Goal: Information Seeking & Learning: Check status

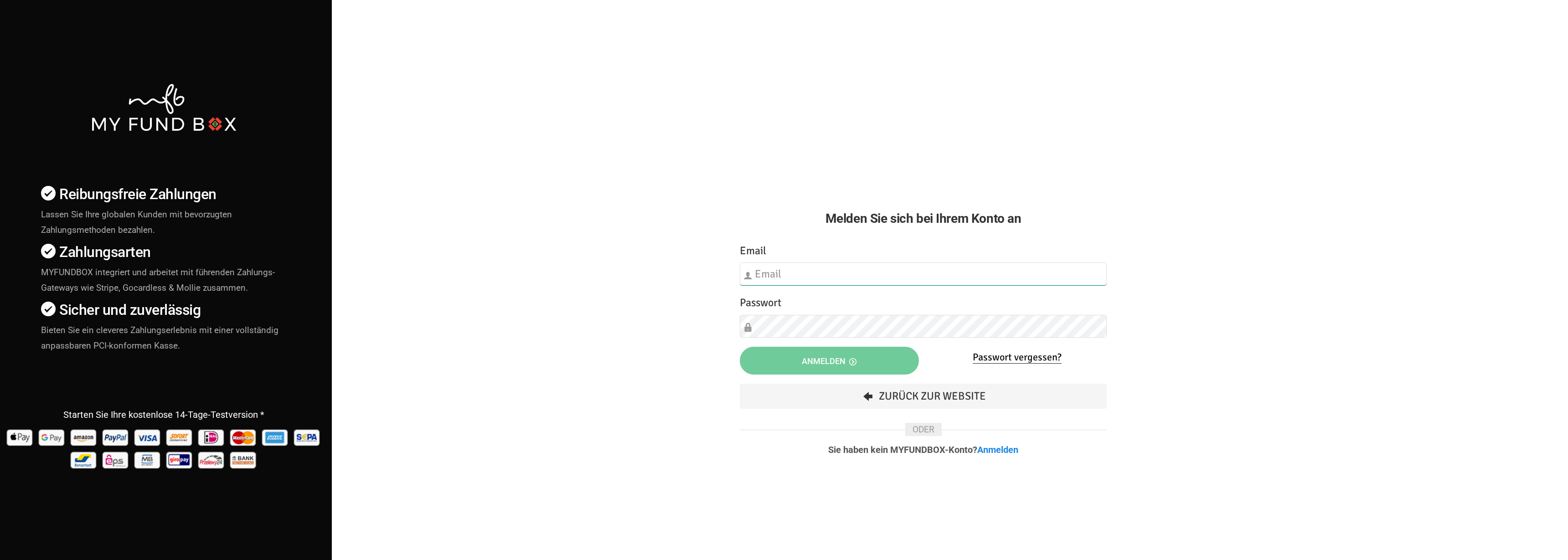
type input "[EMAIL_ADDRESS][DOMAIN_NAME]"
click at [818, 357] on span "Anmelden" at bounding box center [829, 362] width 55 height 10
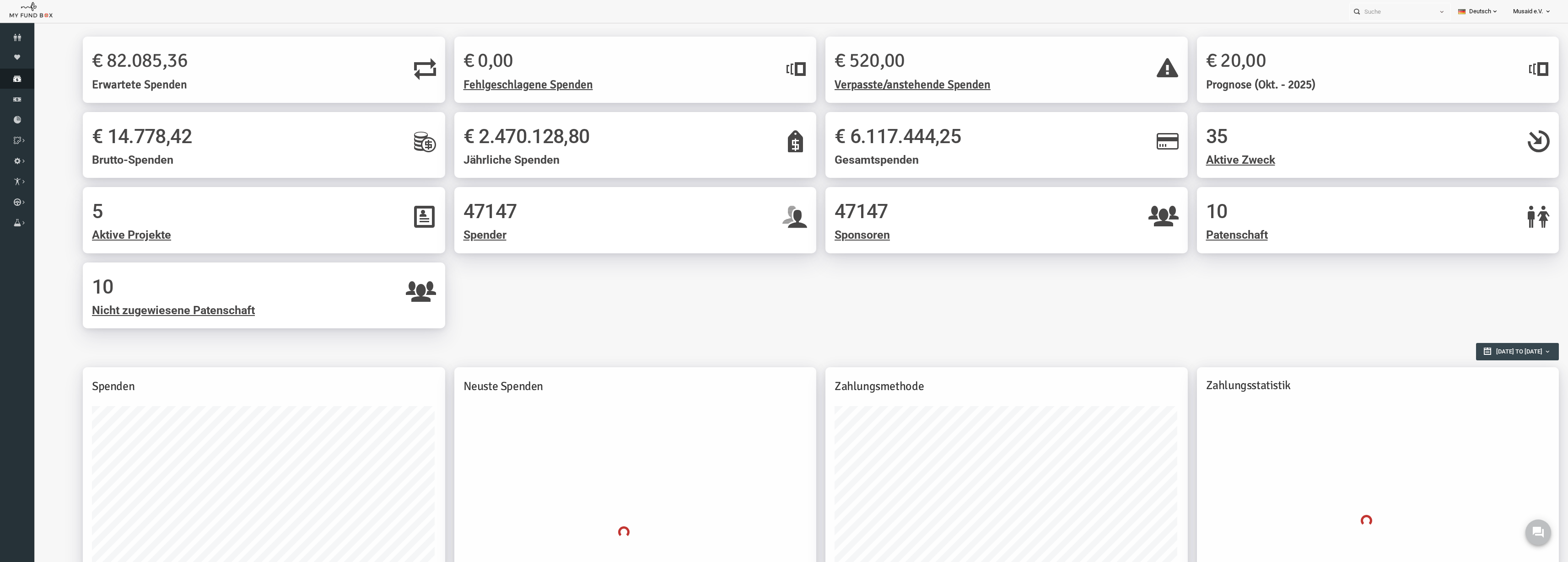
click at [9, 68] on link "Spenden" at bounding box center [17, 78] width 34 height 20
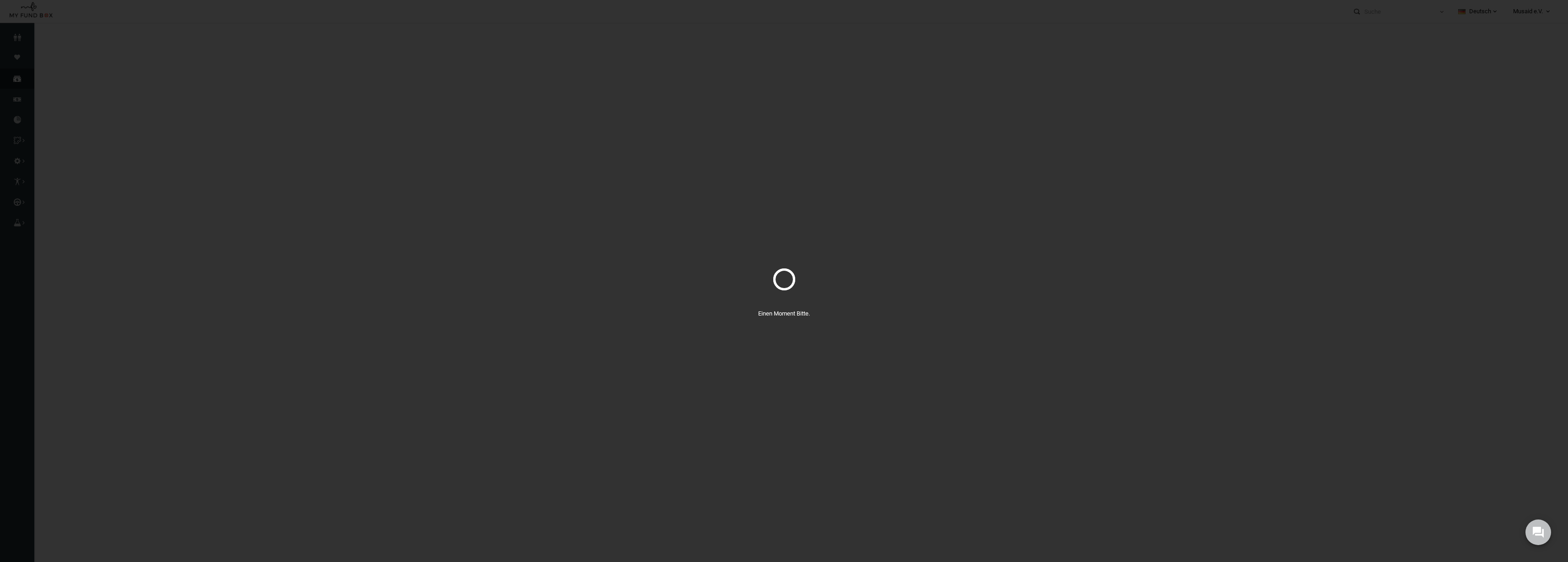
select select "100"
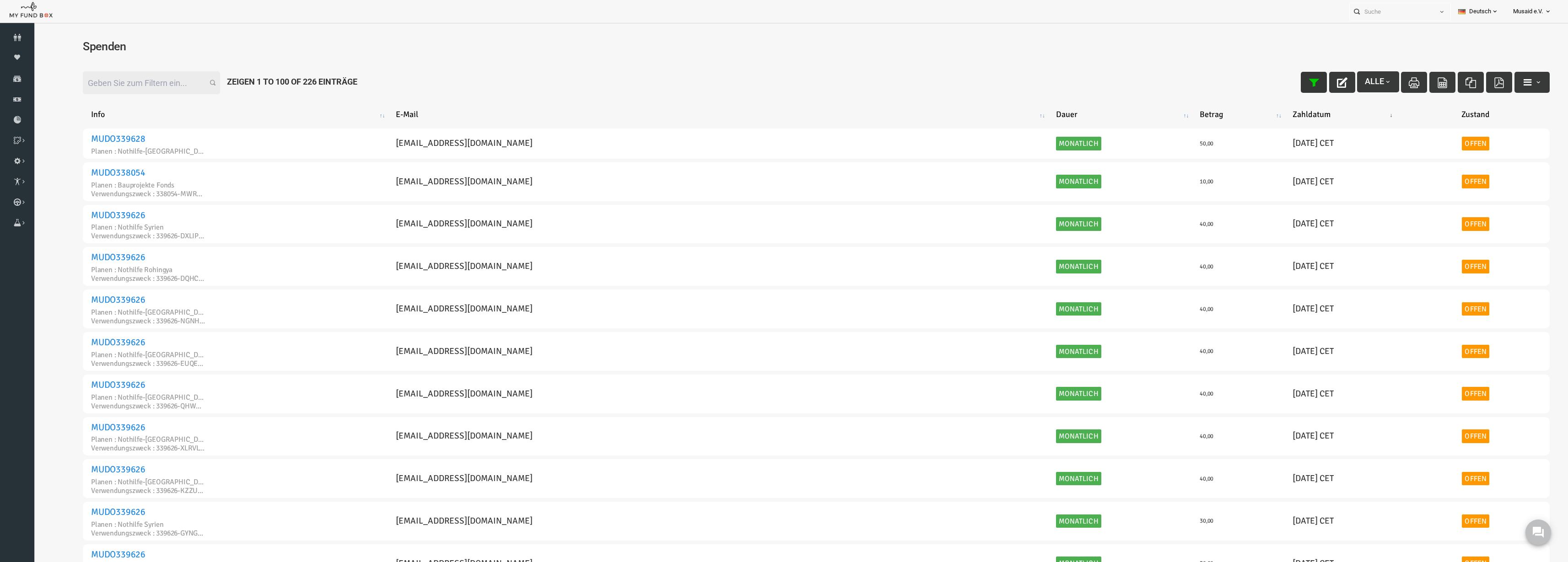
click at [1278, 78] on icon "button" at bounding box center [1283, 82] width 10 height 10
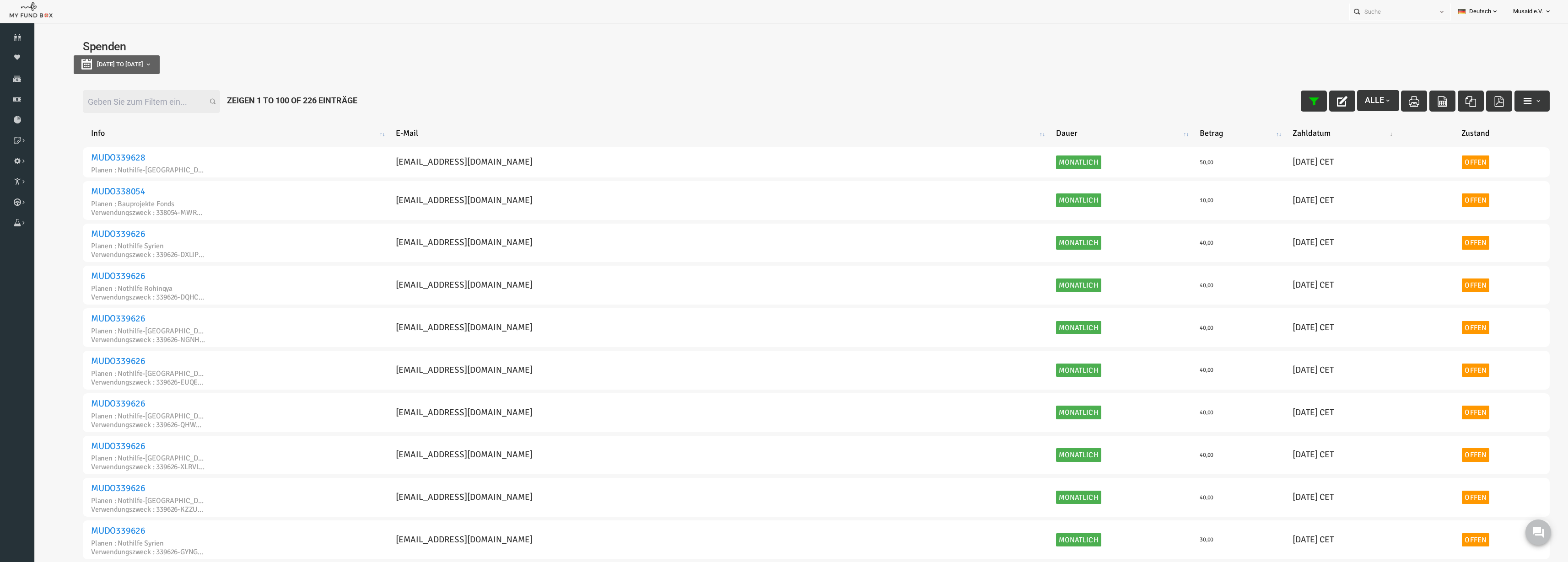
type input "[DATE]"
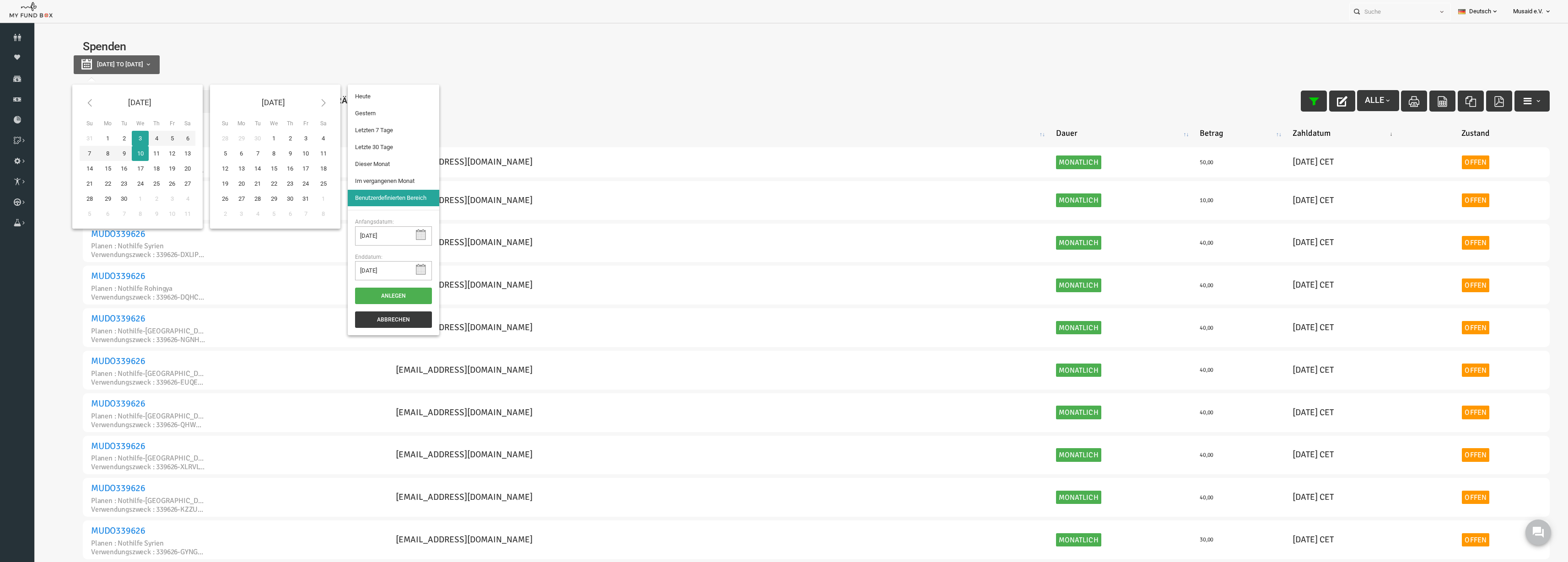
click at [78, 66] on span "[DATE] to [DATE]" at bounding box center [90, 64] width 46 height 7
type input "[DATE]"
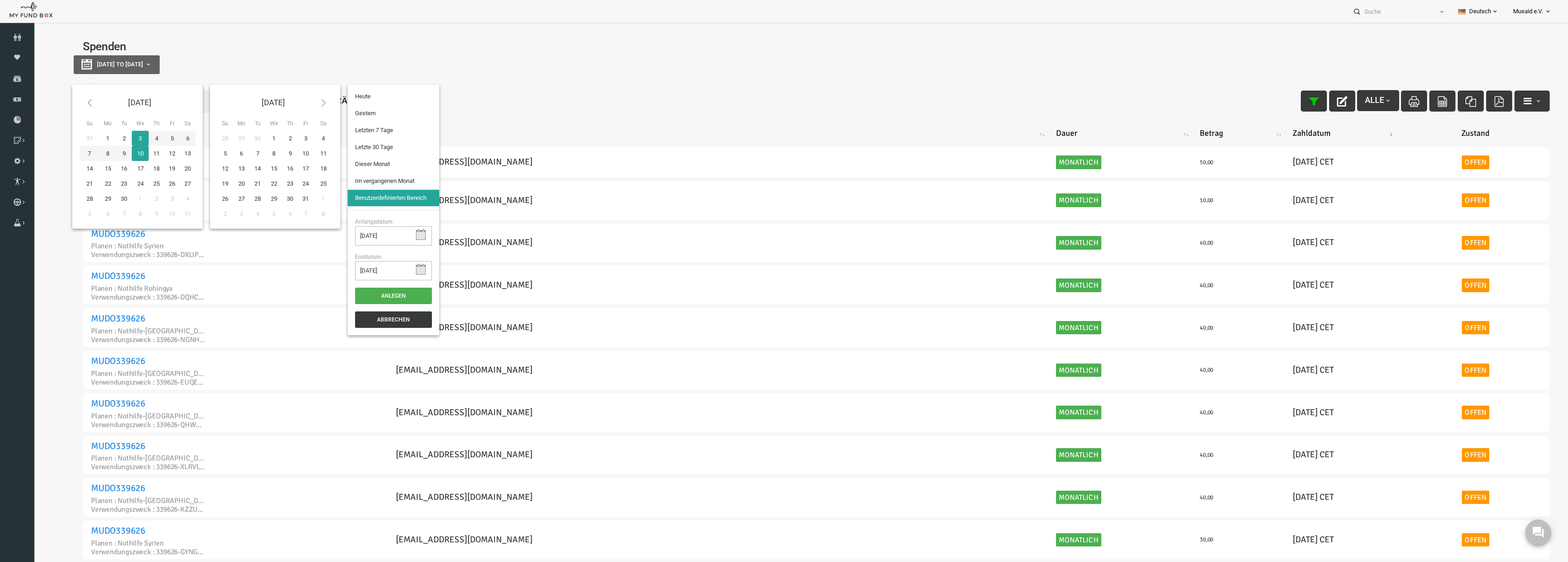
type input "[DATE]"
click at [394, 140] on li "Letzte 30 Tage" at bounding box center [363, 147] width 92 height 16
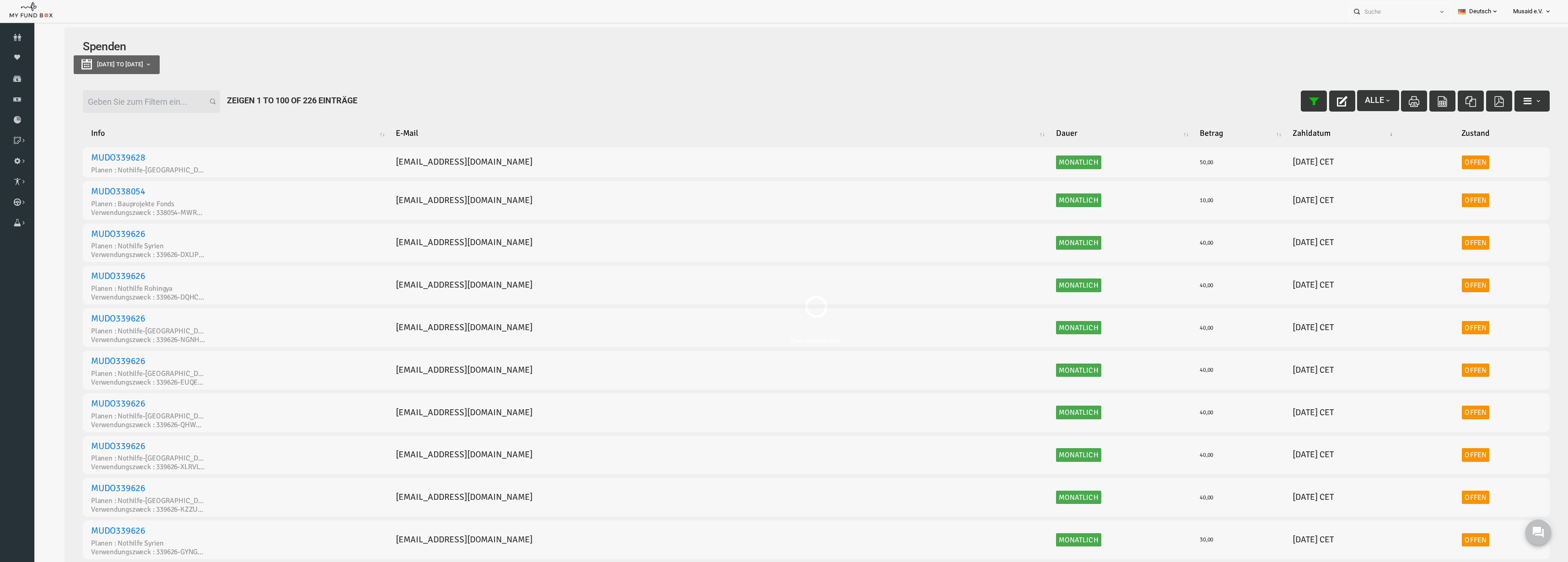
select select "100"
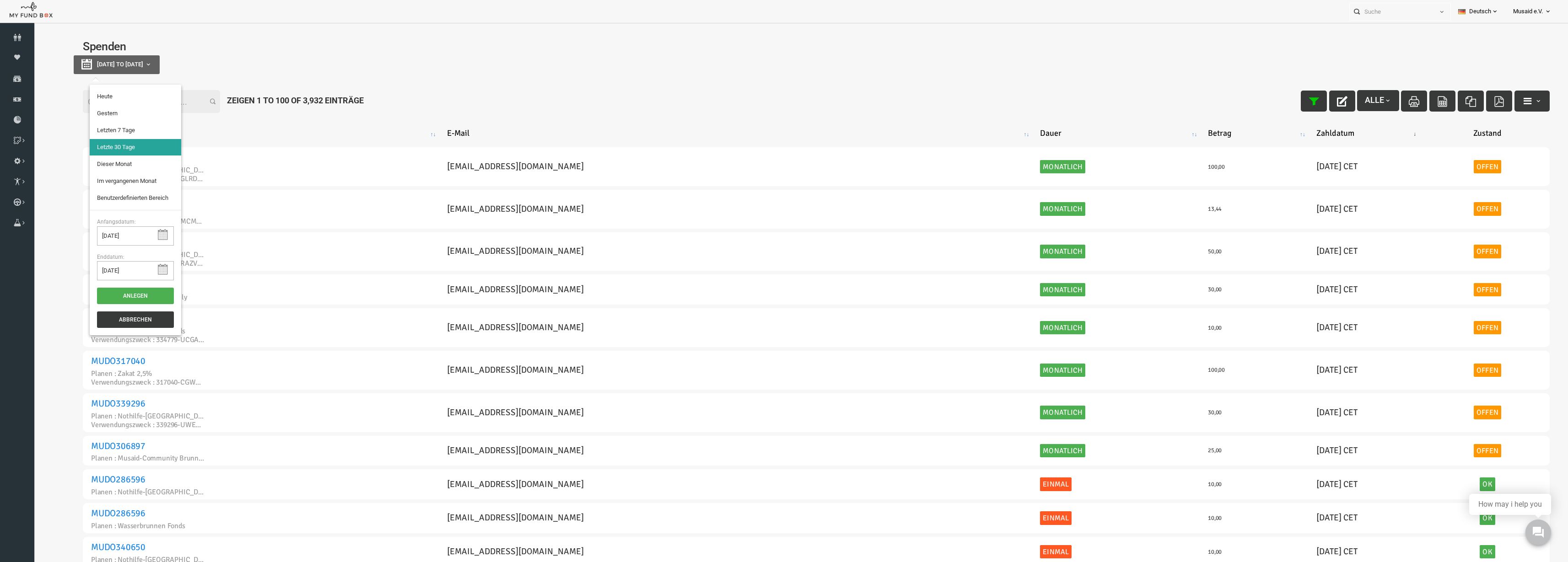
click at [90, 57] on button "[DATE] to [DATE]" at bounding box center [86, 65] width 86 height 19
type input "[DATE]"
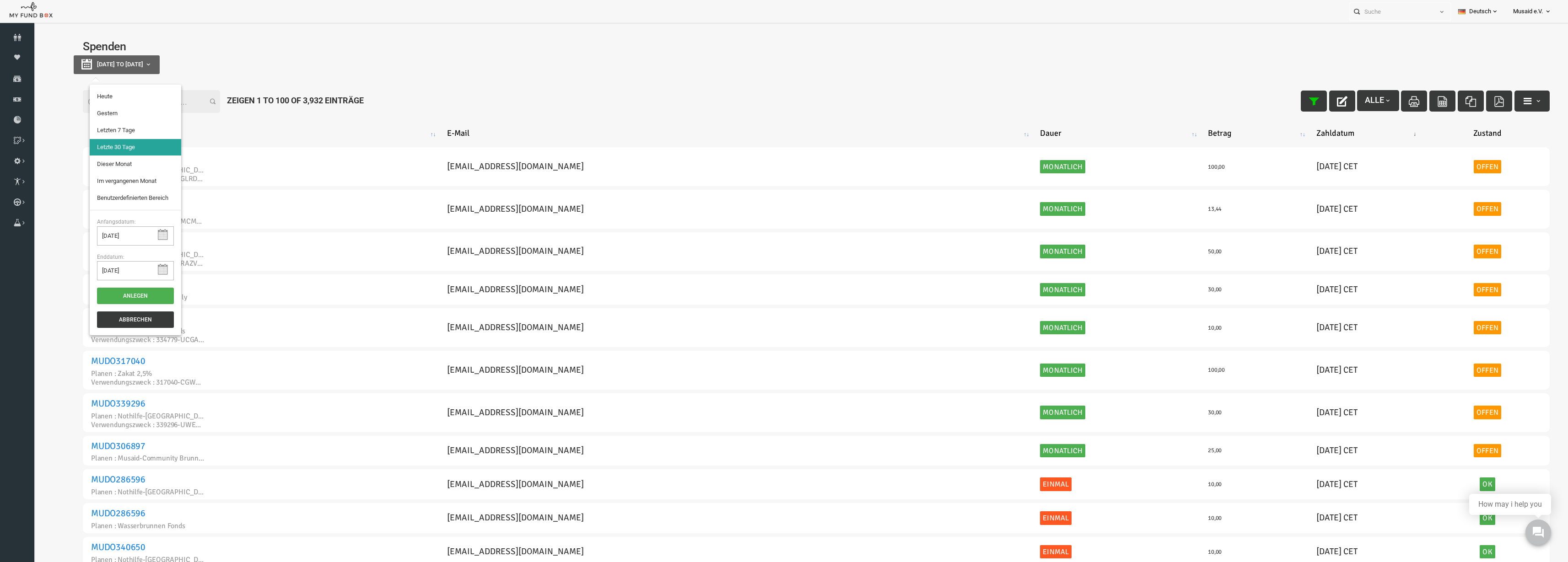
type input "[DATE]"
click at [108, 150] on li "Letzte 30 Tage" at bounding box center [105, 147] width 92 height 16
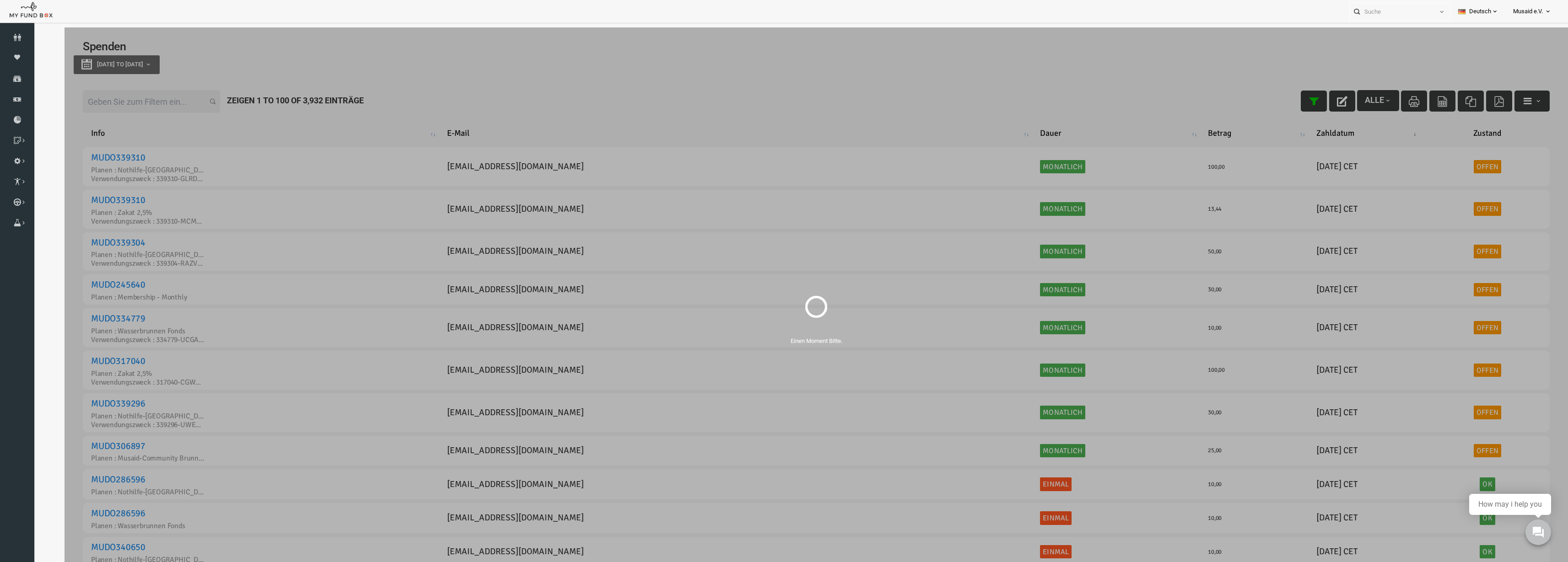
select select "100"
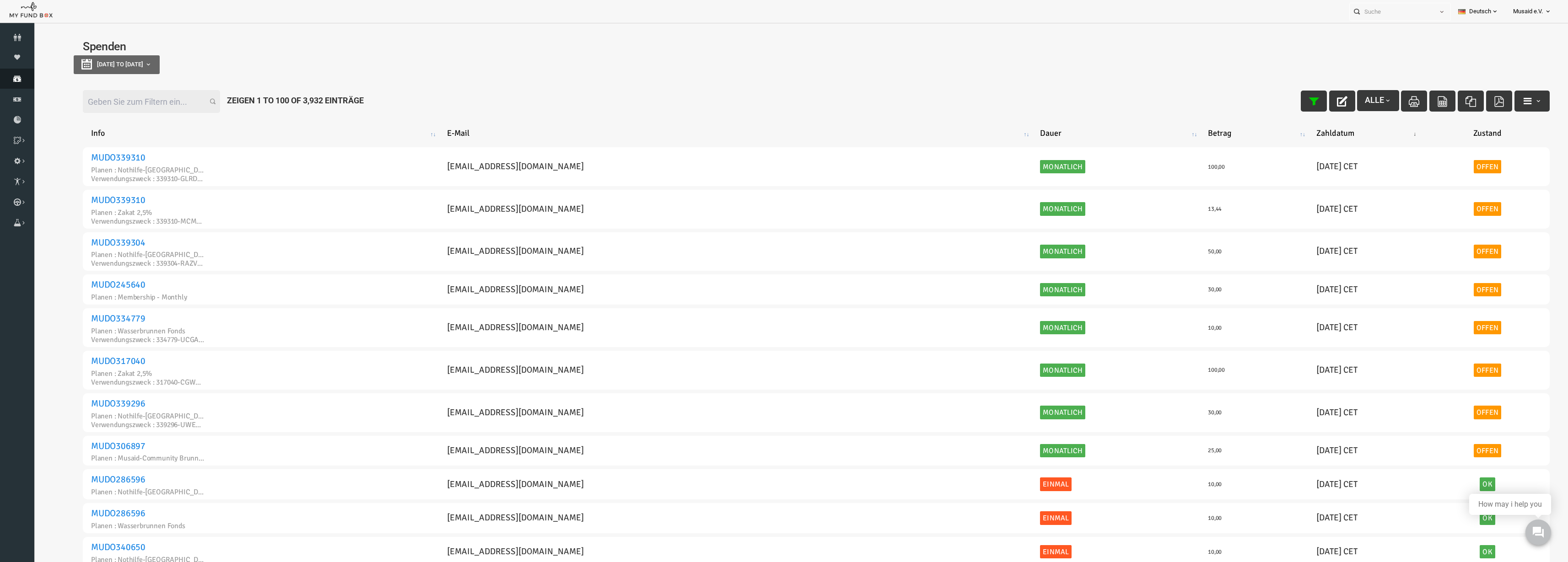
click at [24, 78] on icon at bounding box center [17, 79] width 34 height 7
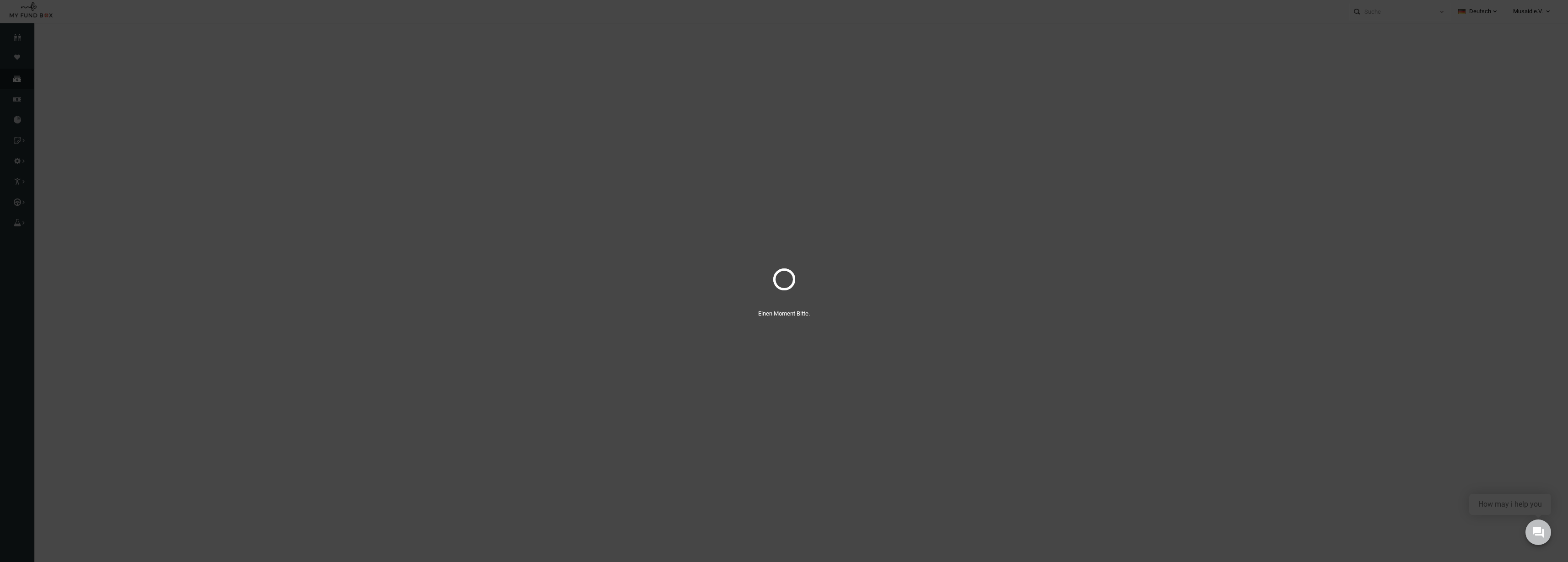
select select "100"
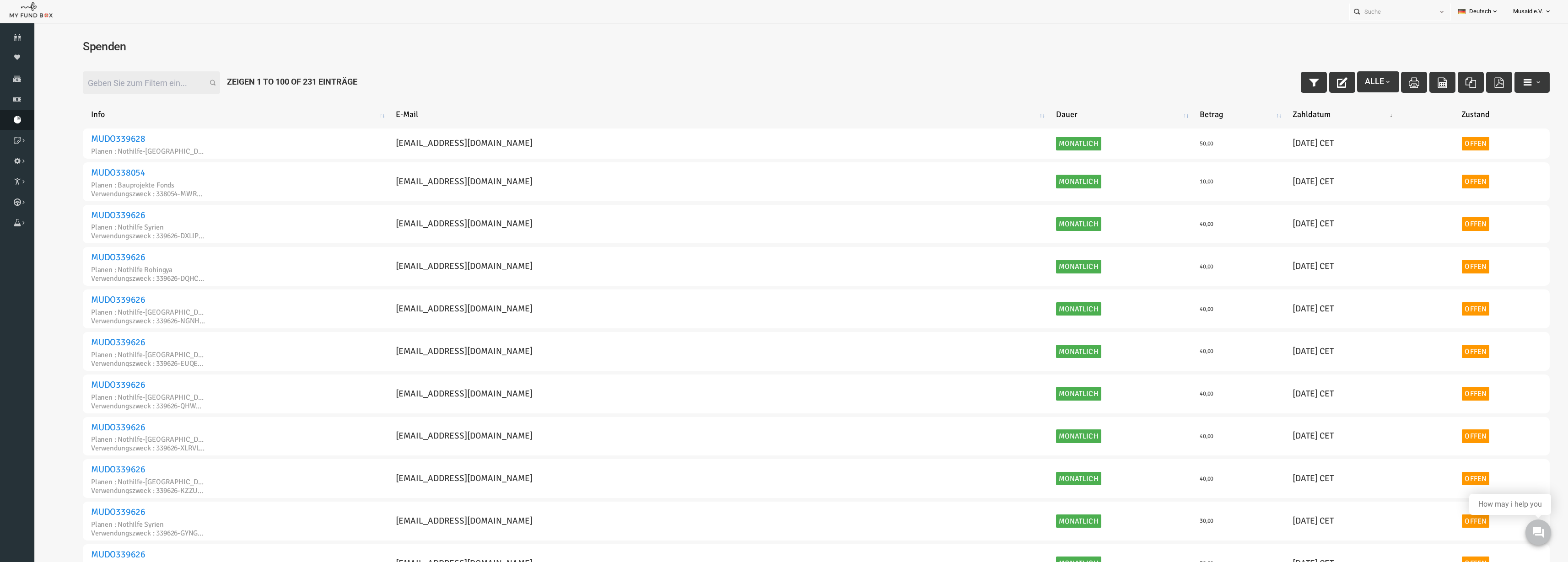
click at [15, 117] on icon at bounding box center [17, 120] width 34 height 7
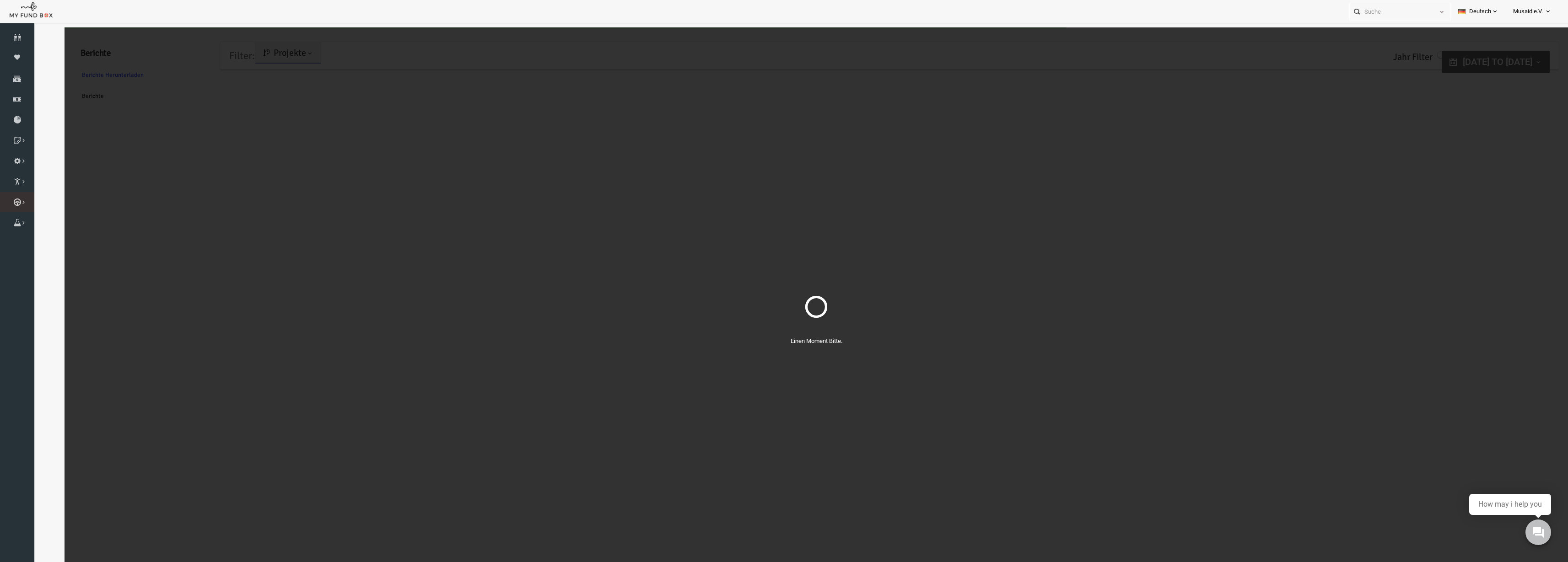
click at [0, 0] on icon at bounding box center [0, 0] width 0 height 0
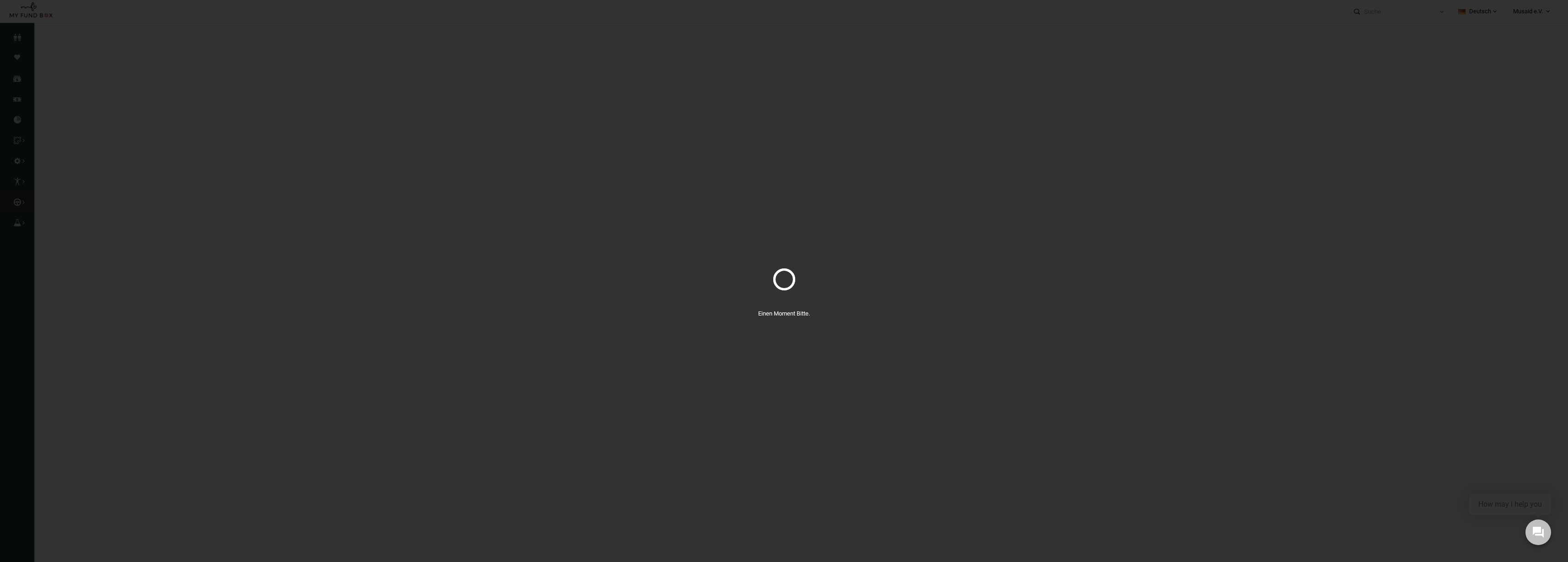
select select "100"
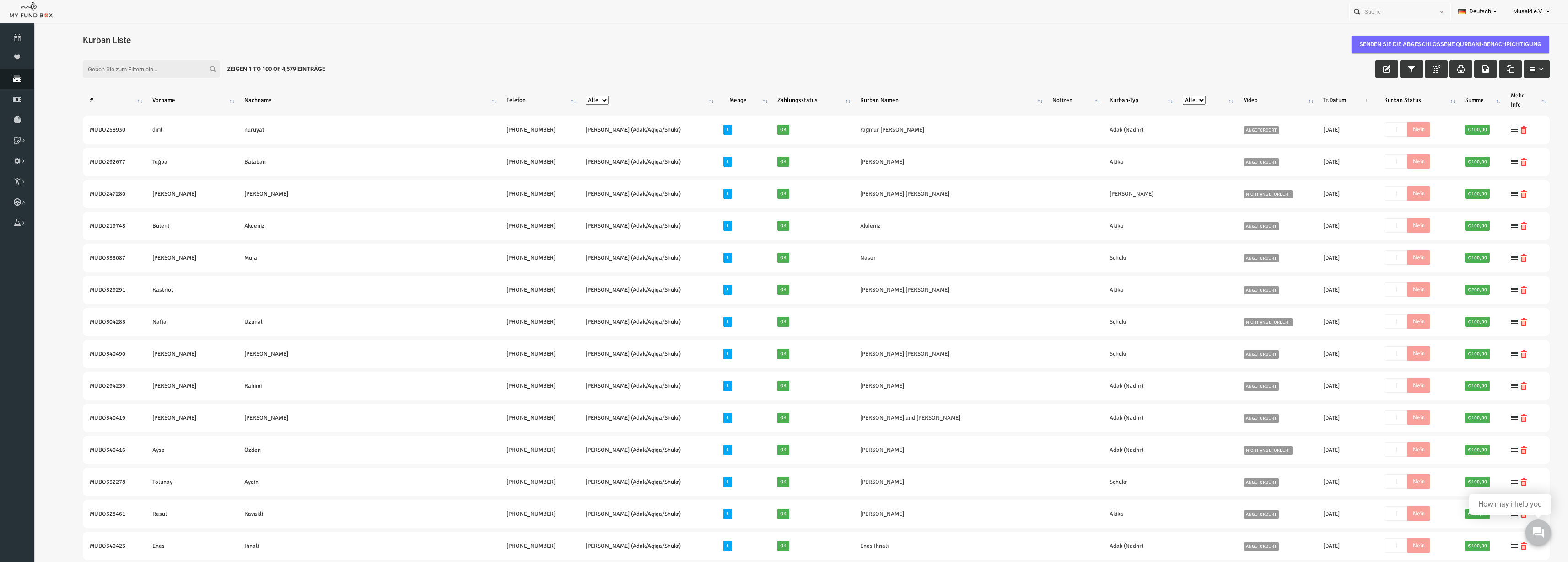
click at [22, 78] on icon at bounding box center [17, 79] width 34 height 7
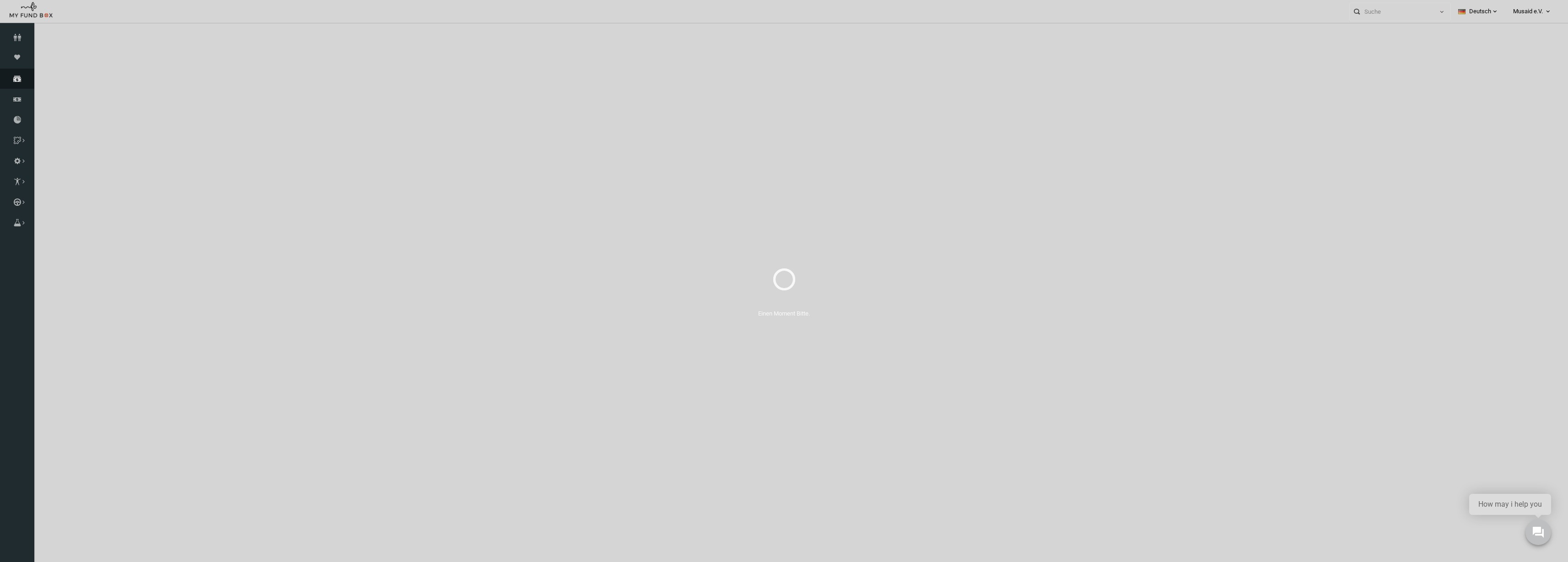
select select "100"
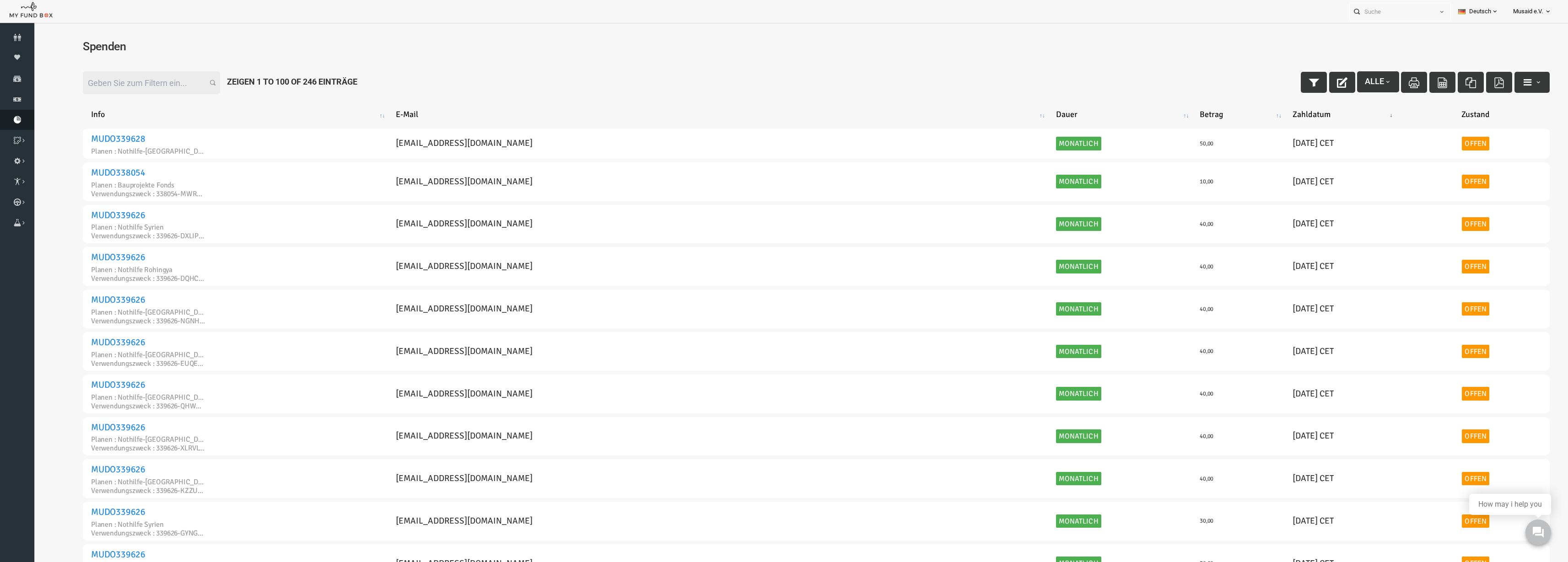
click at [7, 129] on link "Berichte herunterladen" at bounding box center [17, 120] width 34 height 20
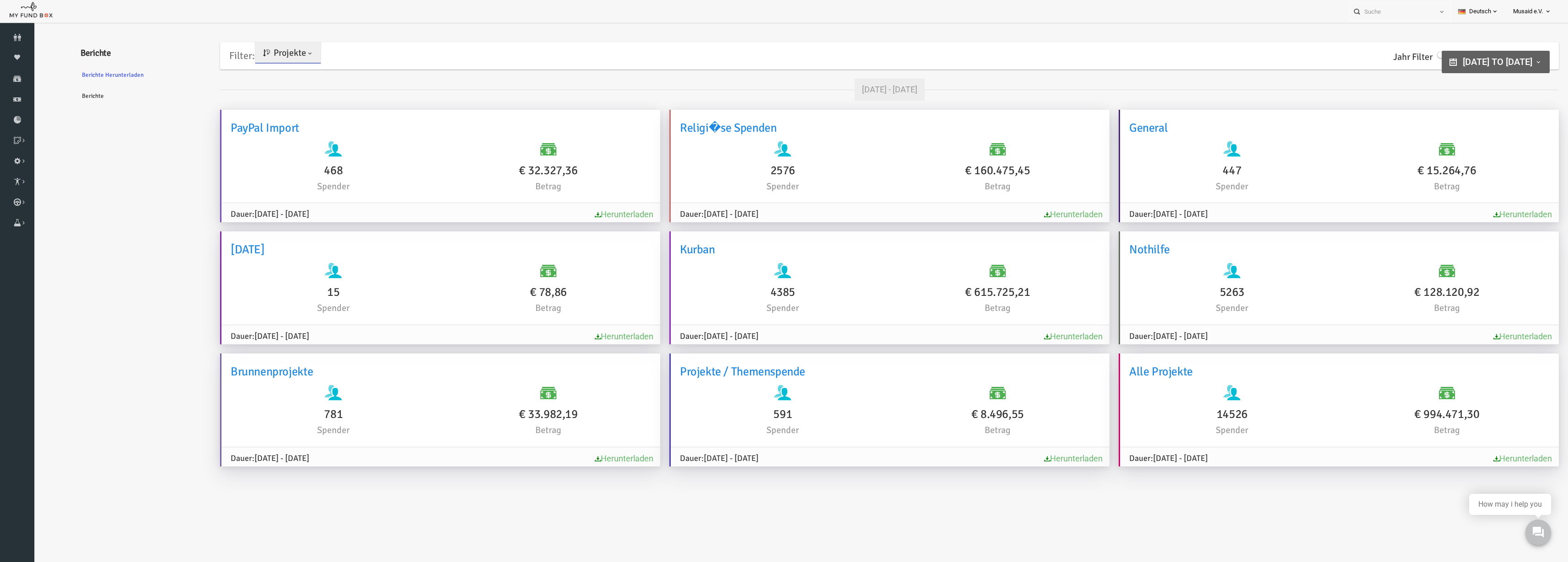
type input "[DATE]"
click at [1464, 63] on span "[DATE] to [DATE]" at bounding box center [1467, 62] width 70 height 11
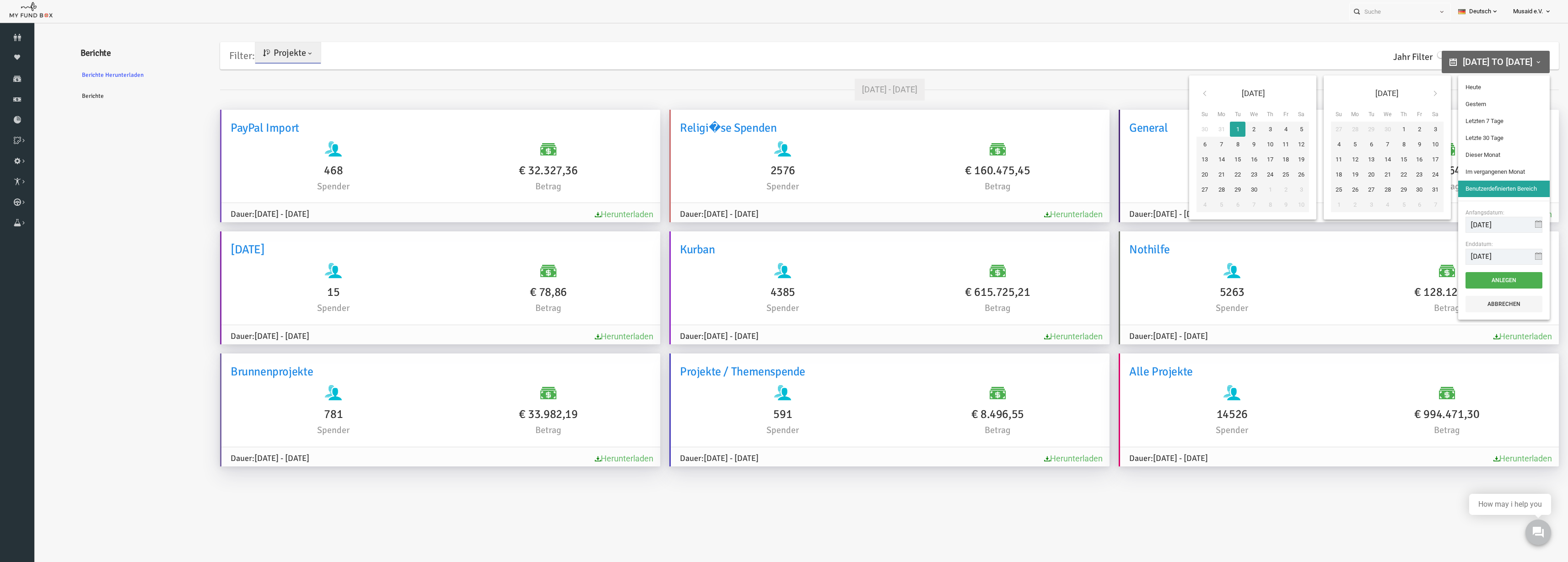
click at [1174, 95] on icon at bounding box center [1174, 93] width 7 height 7
type input "[DATE]"
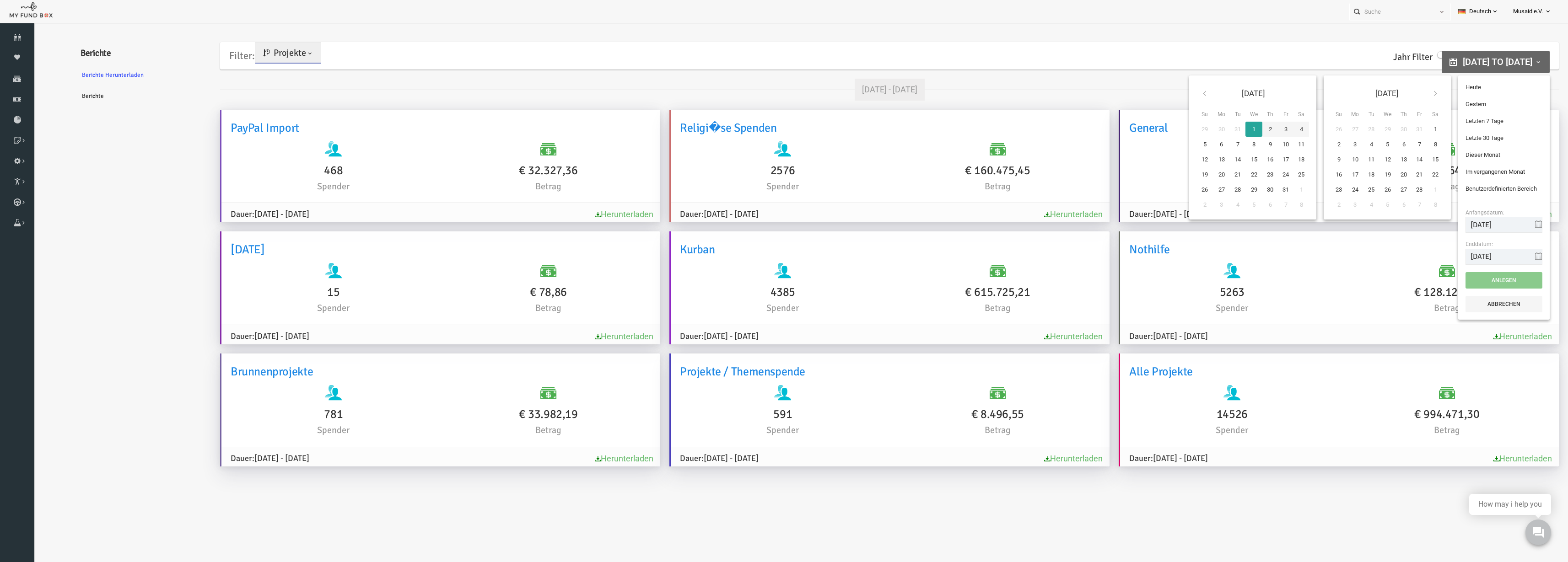
click at [1406, 92] on icon at bounding box center [1405, 93] width 7 height 7
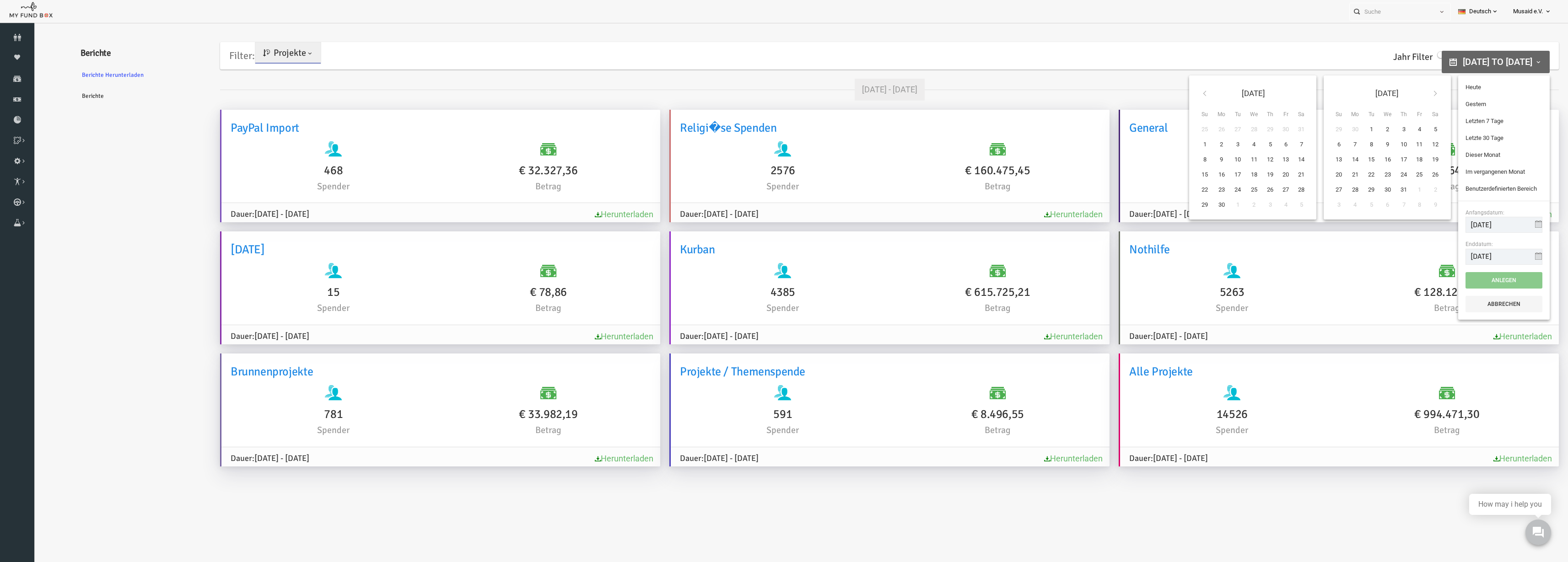
click at [1406, 92] on icon at bounding box center [1405, 93] width 7 height 7
click at [1405, 92] on icon at bounding box center [1405, 93] width 7 height 7
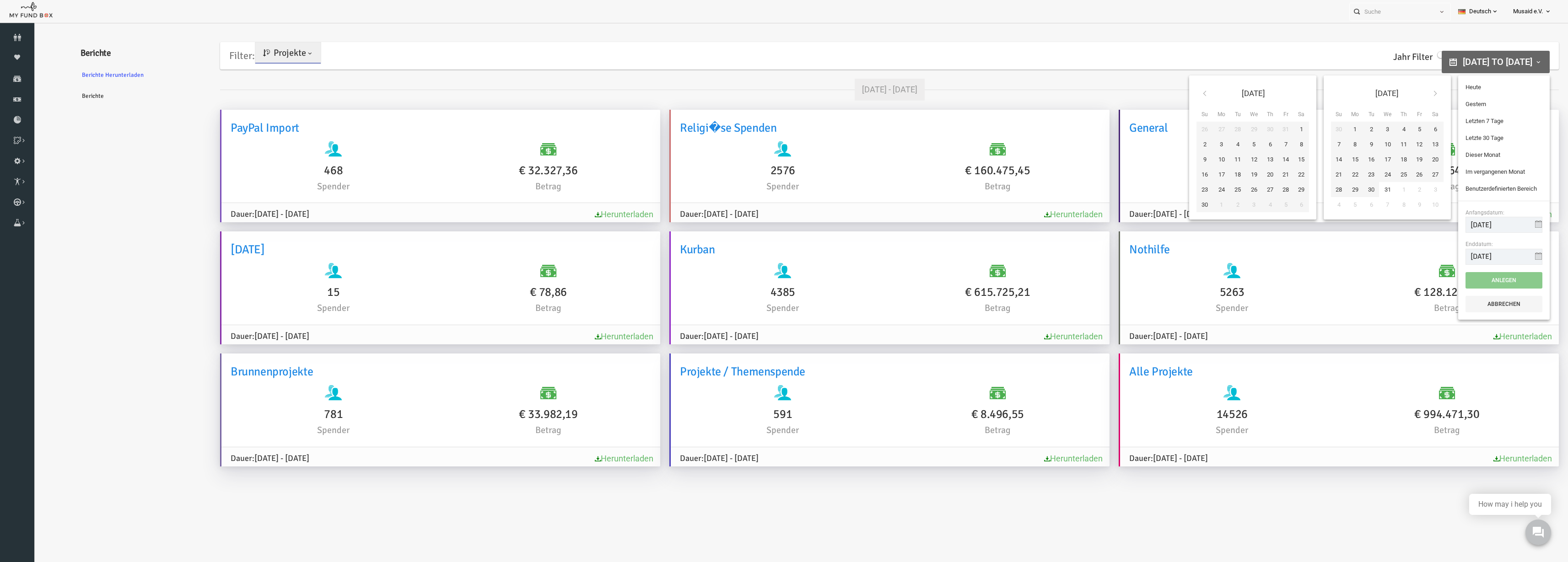
type input "[DATE]"
click at [1473, 283] on button "Anlegen" at bounding box center [1473, 280] width 77 height 16
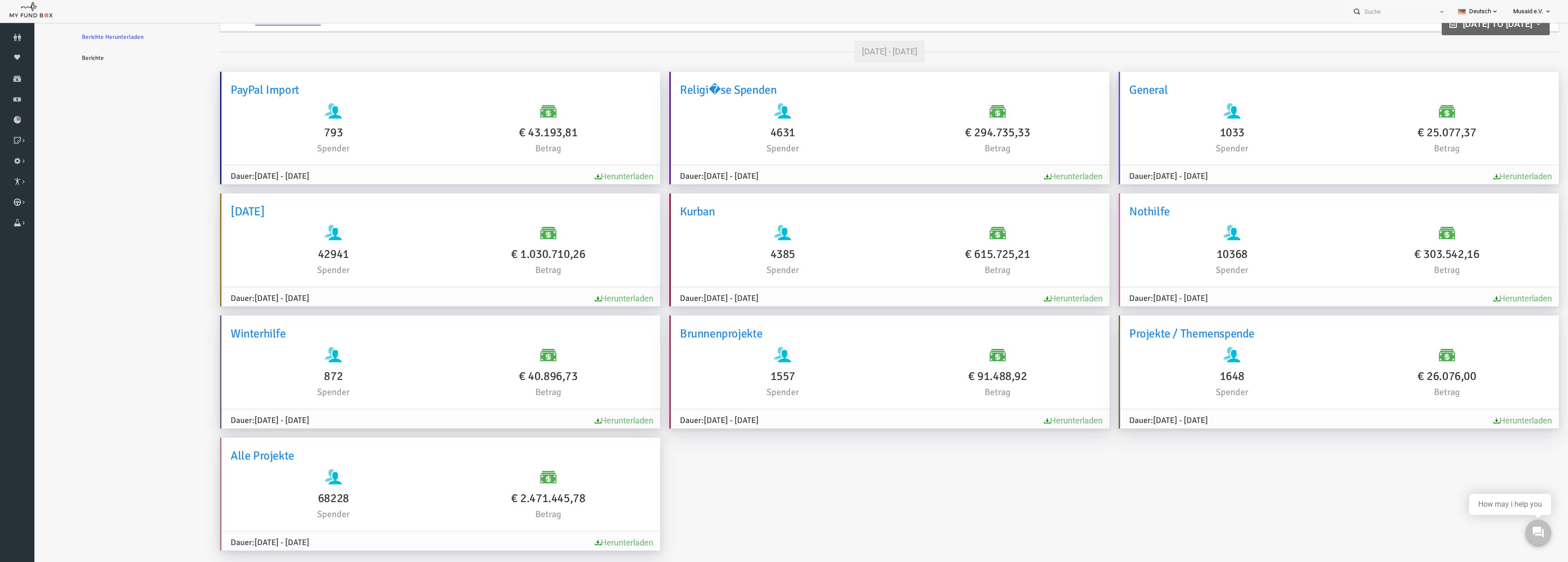
scroll to position [30, 0]
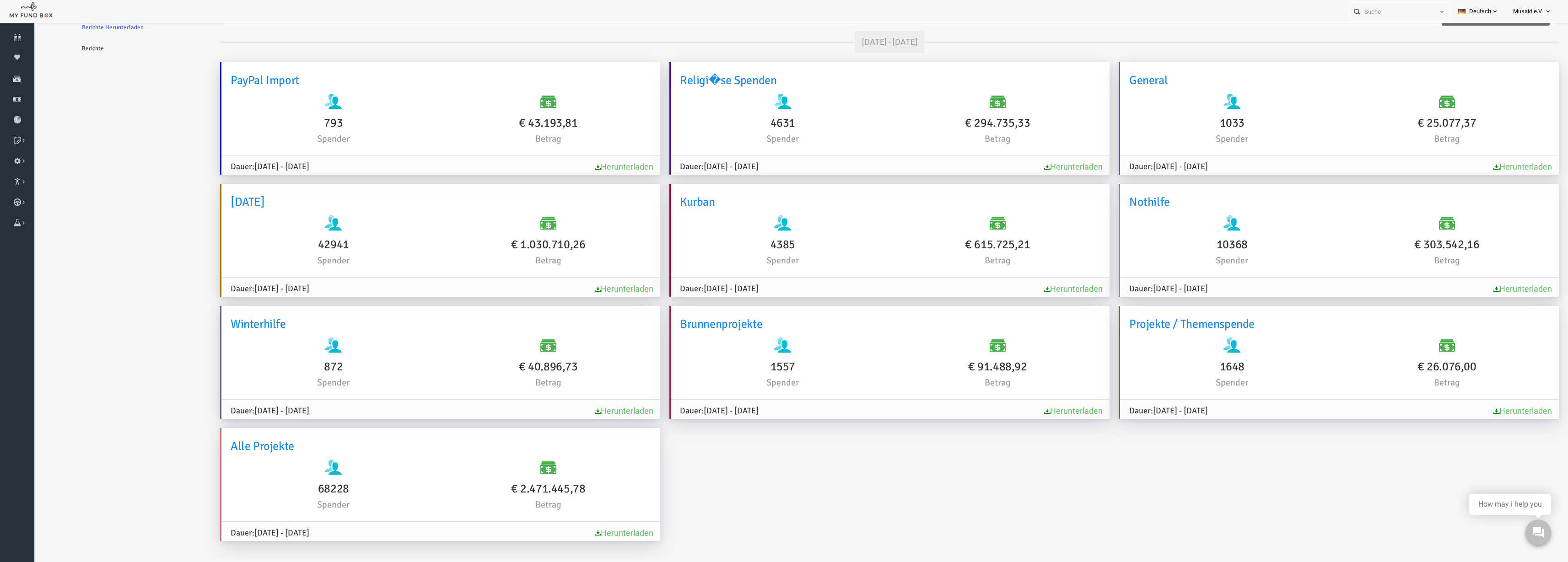
click at [569, 533] on link "Herunterladen" at bounding box center [593, 533] width 59 height 10
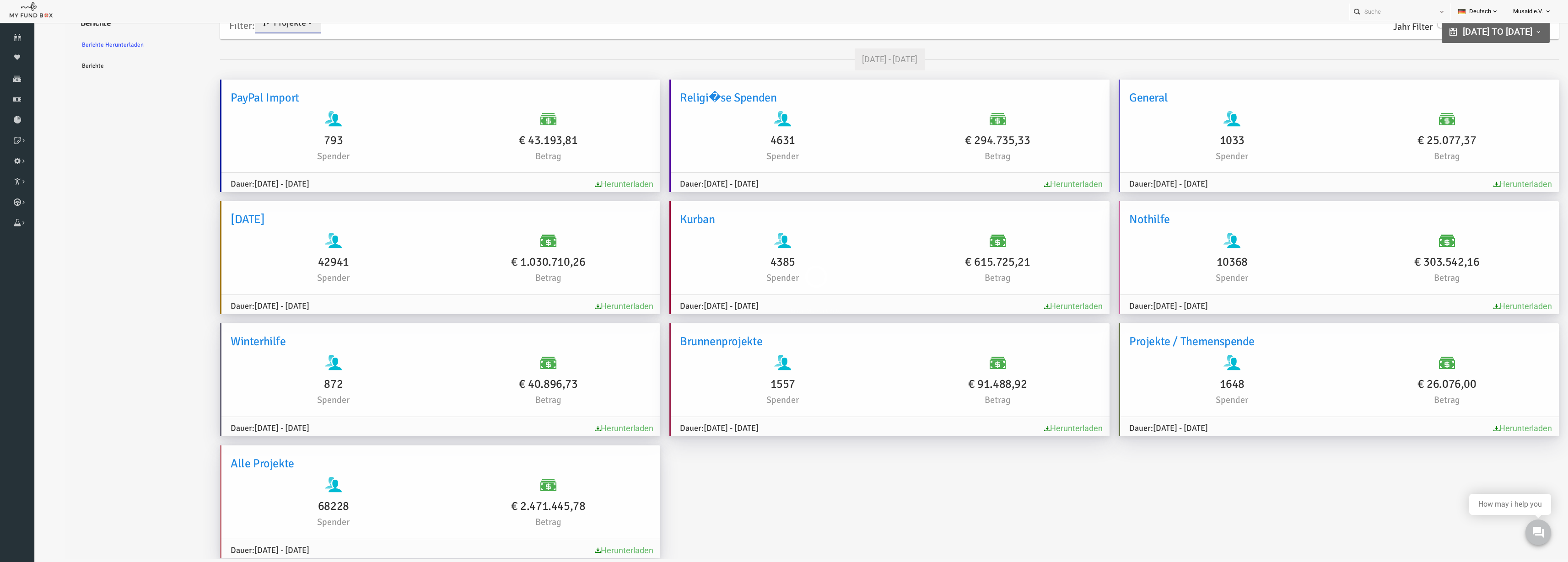
scroll to position [27, 0]
click at [24, 79] on icon at bounding box center [17, 79] width 34 height 7
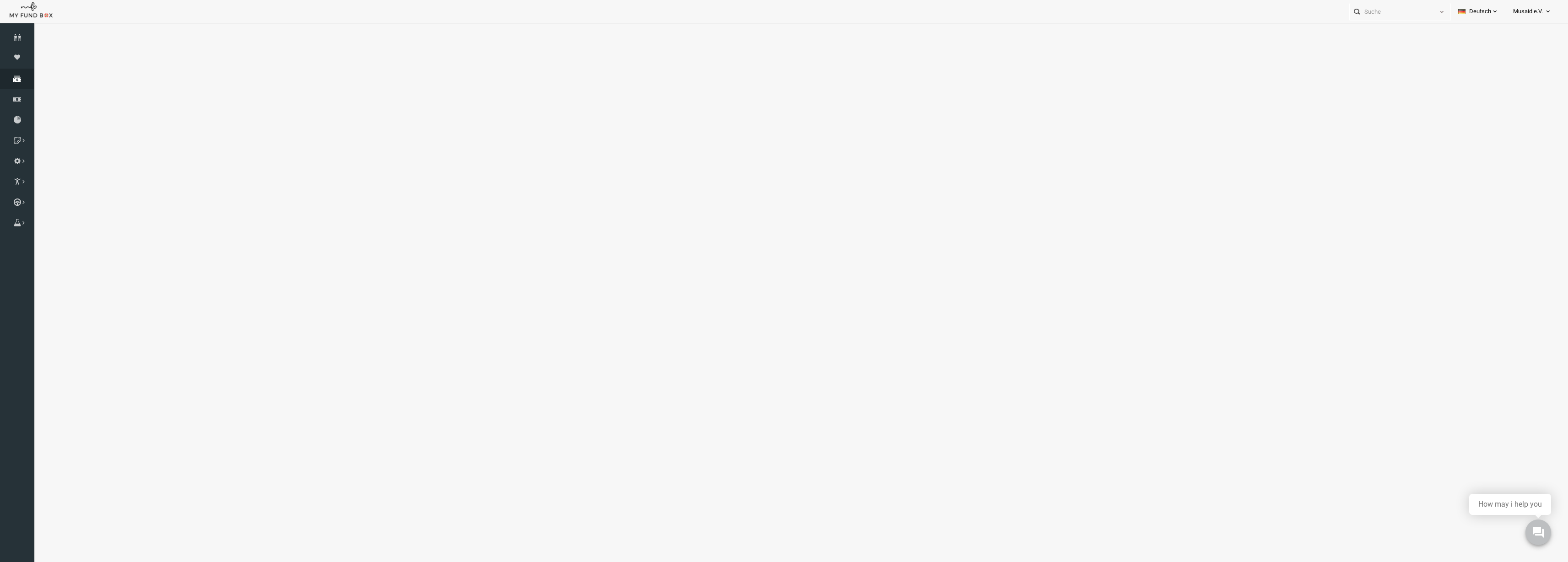
select select "100"
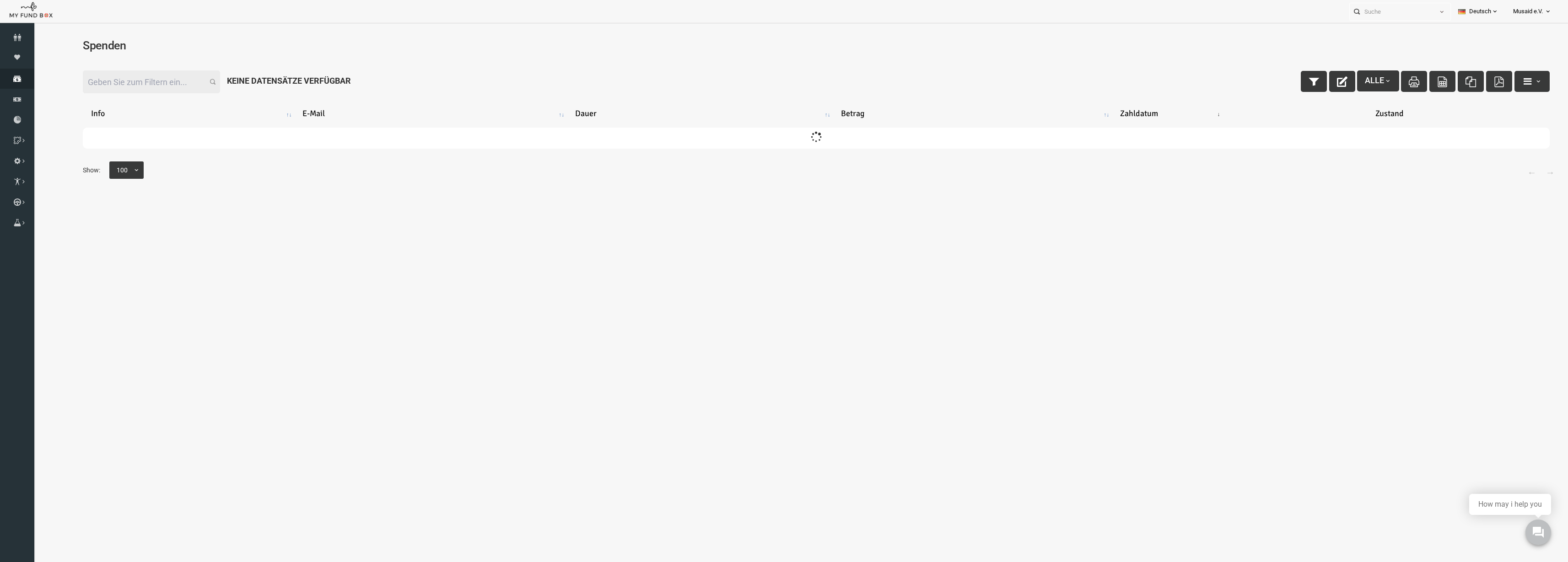
scroll to position [0, 0]
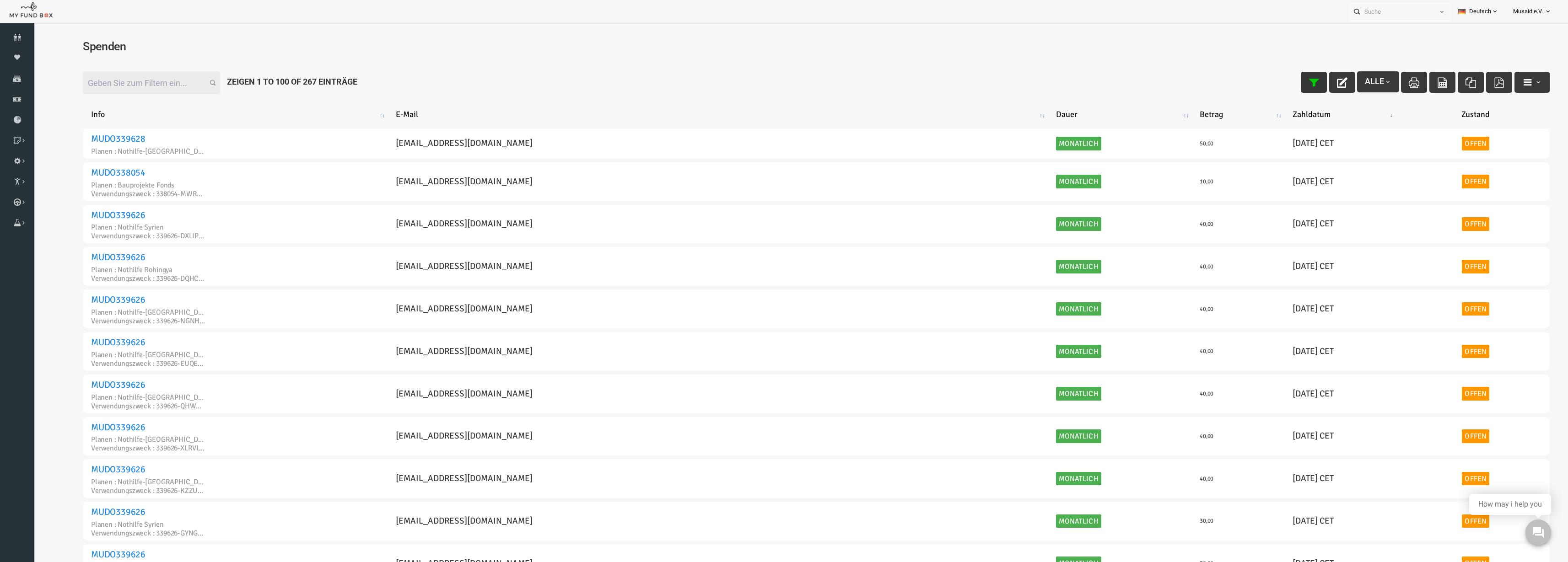
click at [1281, 84] on button "button" at bounding box center [1283, 82] width 26 height 21
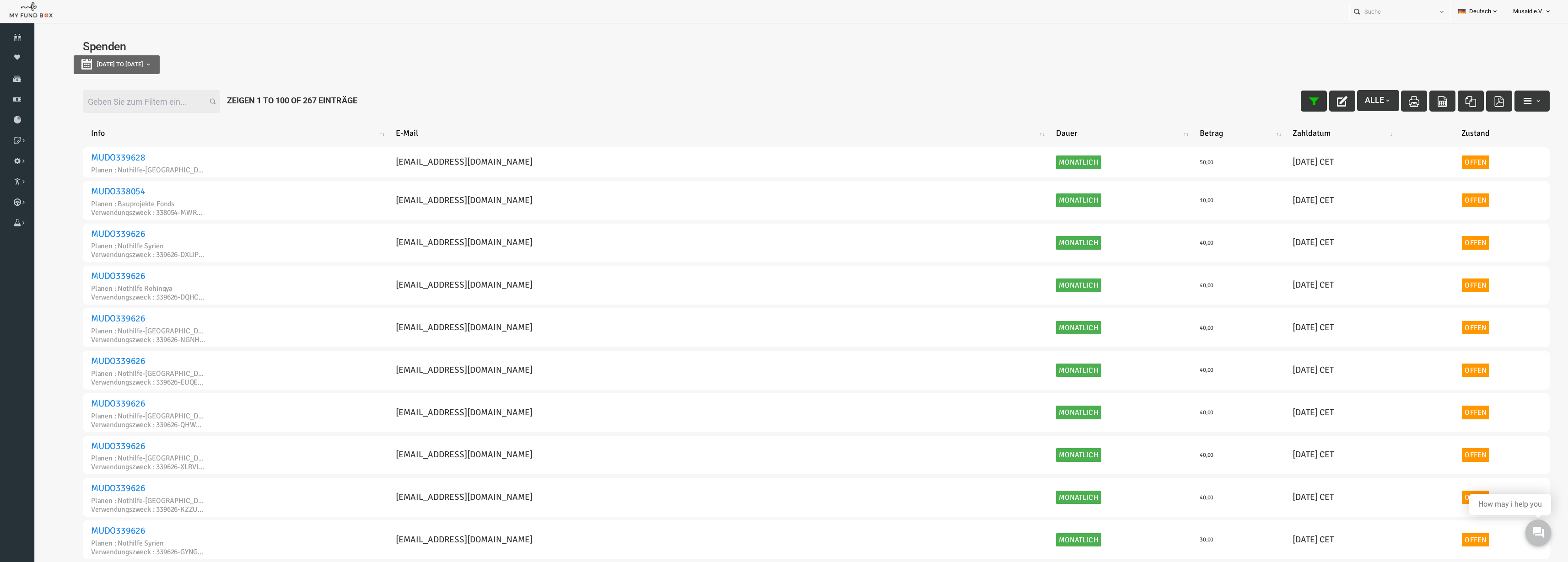
click at [1280, 100] on button "button" at bounding box center [1283, 101] width 26 height 21
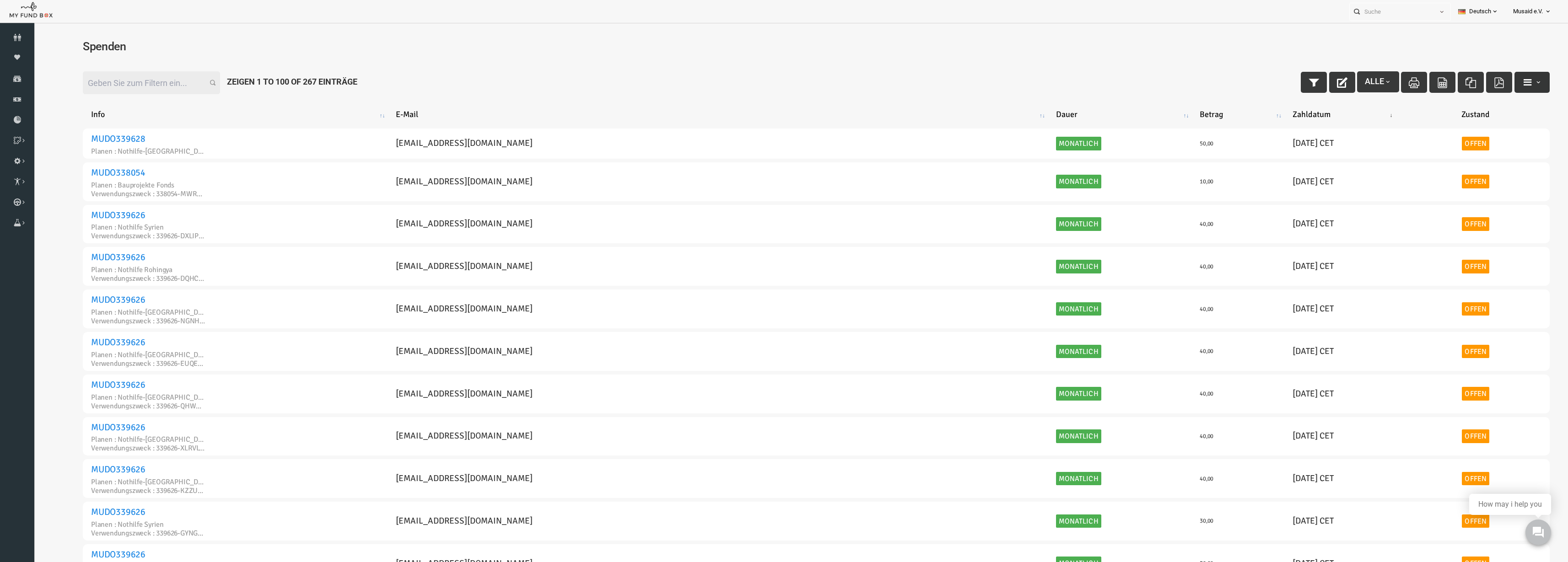
click at [1502, 75] on button "button" at bounding box center [1501, 82] width 35 height 21
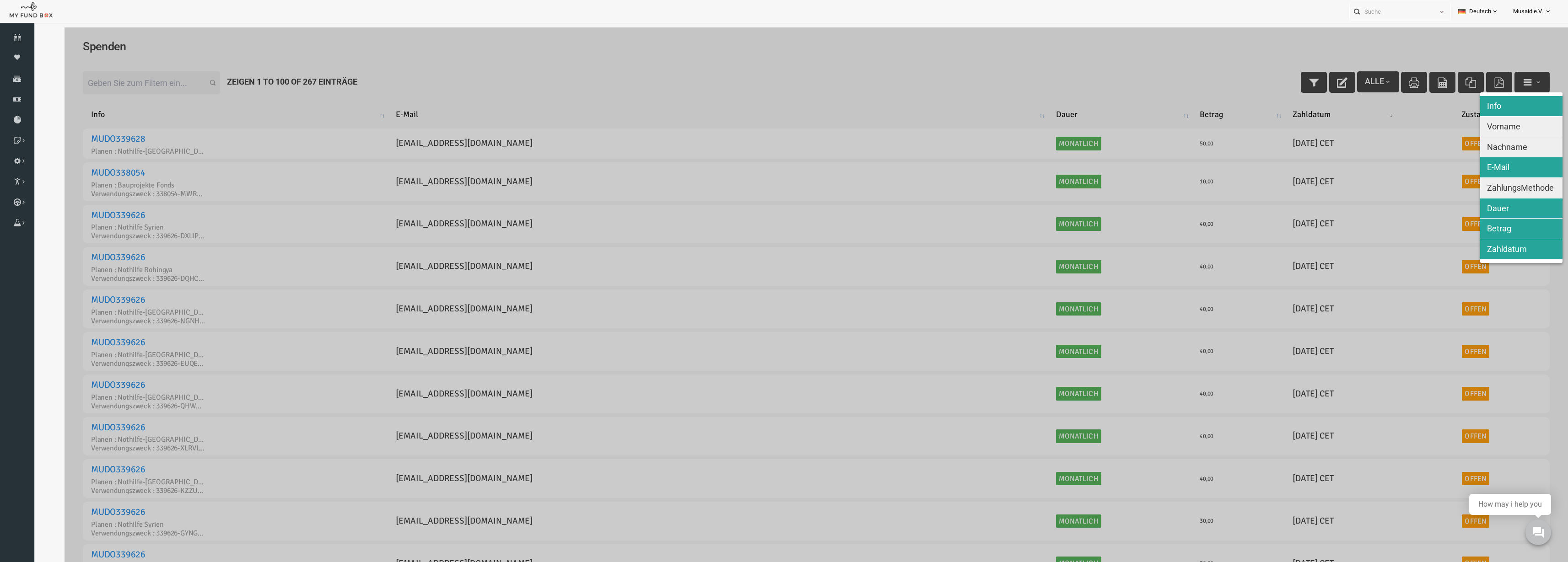
click at [1477, 140] on button "Nachname" at bounding box center [1490, 147] width 82 height 20
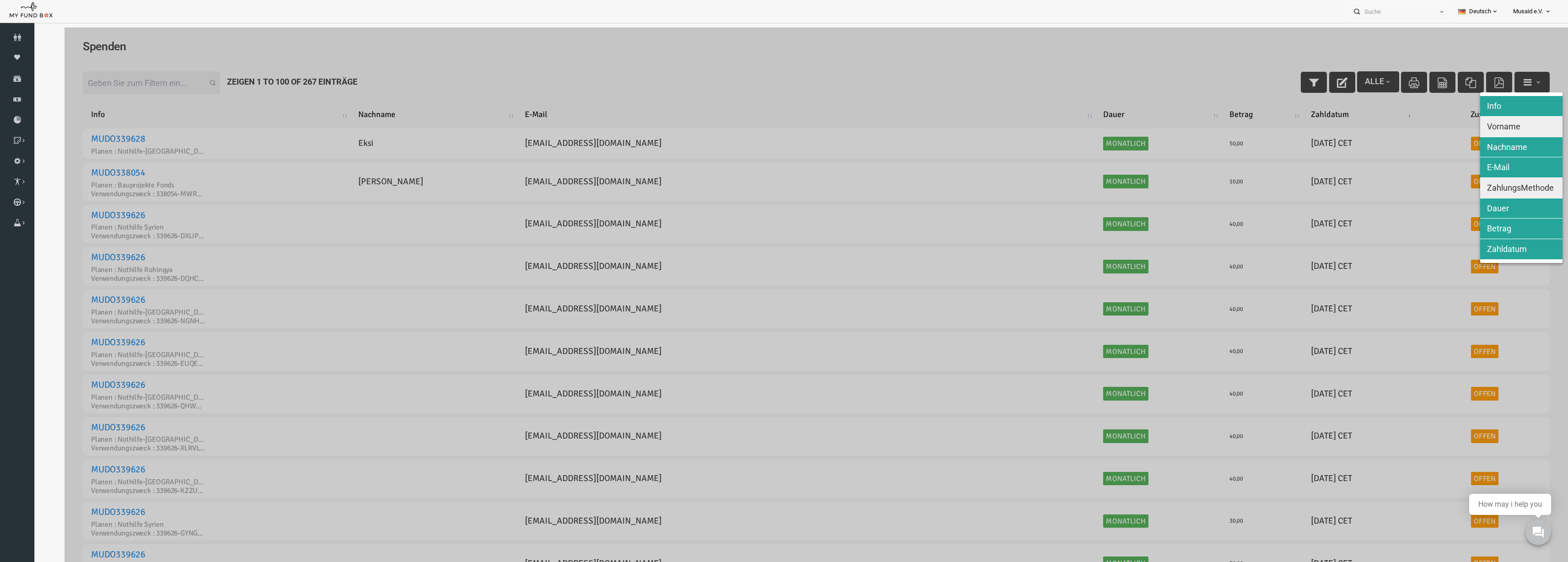
click at [1477, 134] on button "Vorname" at bounding box center [1490, 126] width 82 height 20
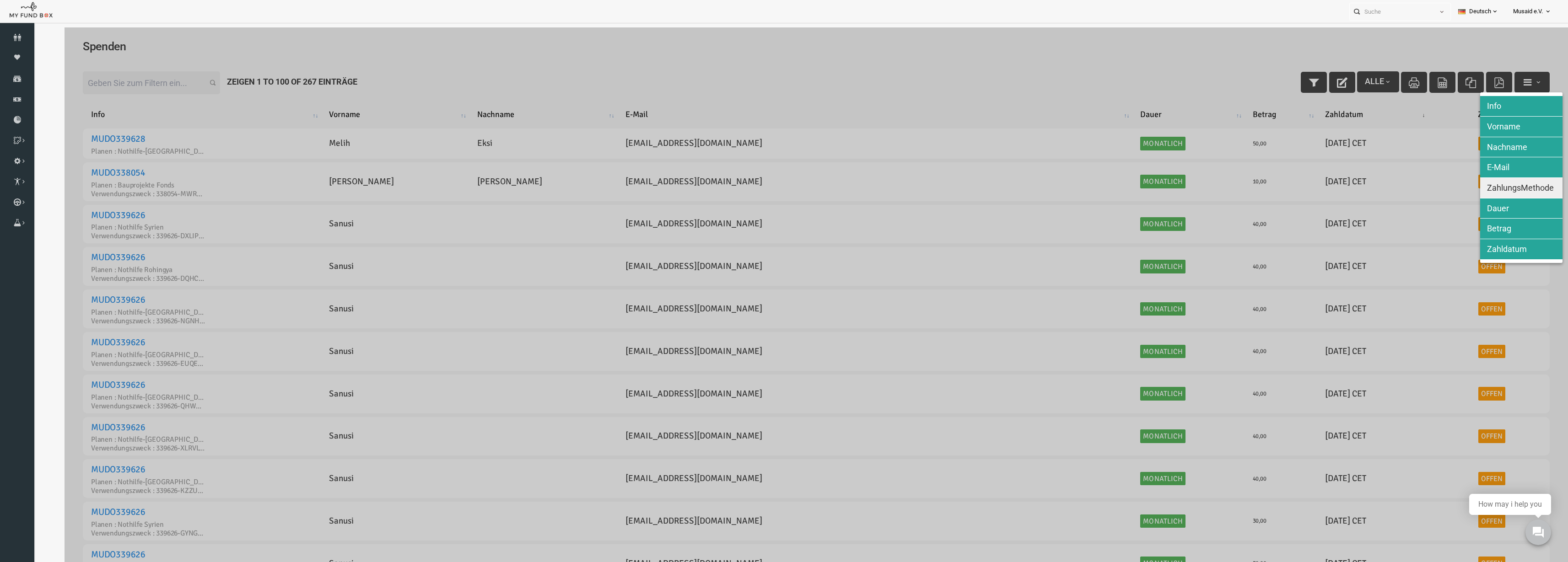
click at [1477, 178] on button "ZahlungsMethode" at bounding box center [1490, 188] width 82 height 20
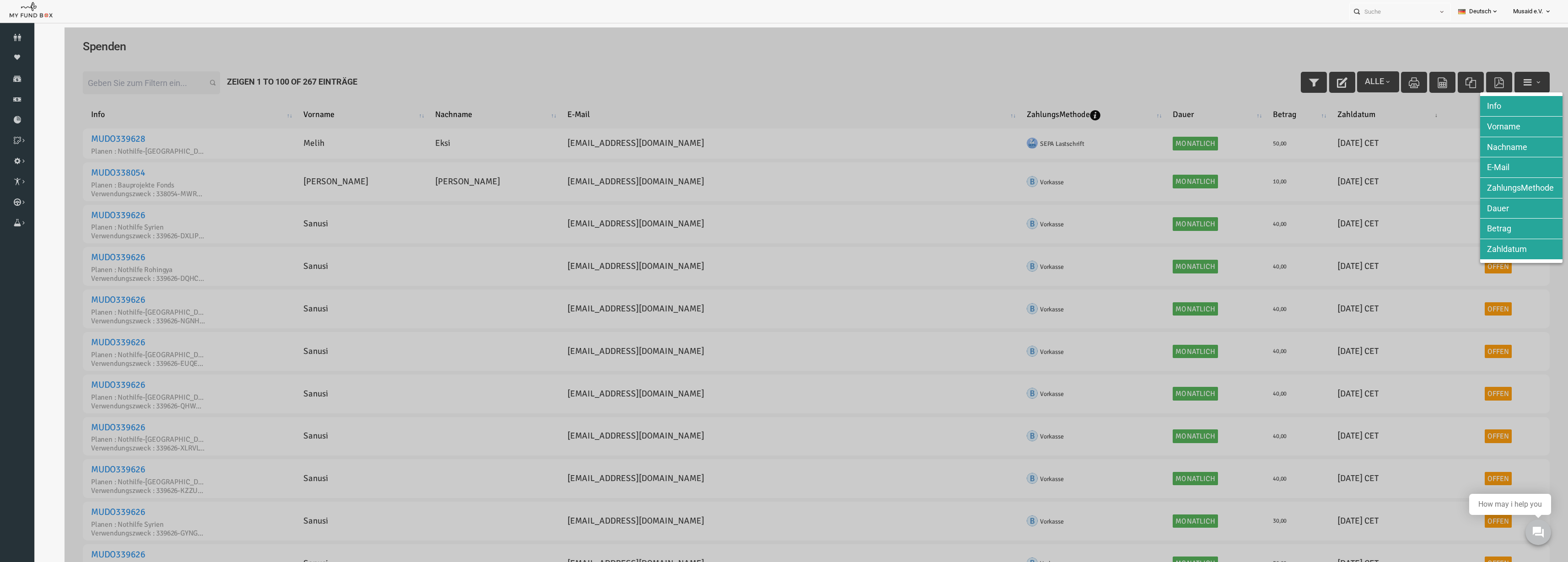
click at [1294, 166] on div at bounding box center [785, 308] width 1504 height 562
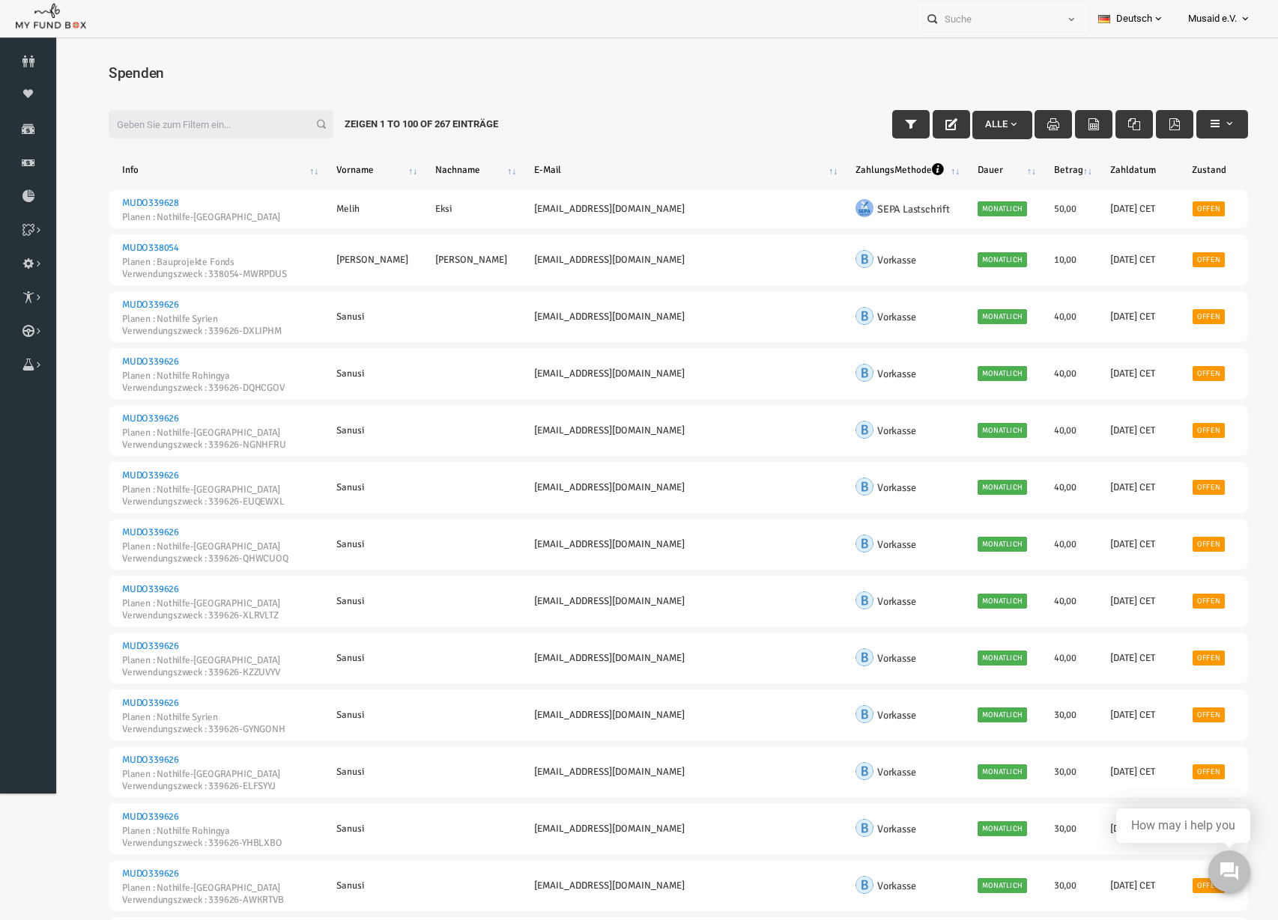
click at [869, 107] on div "Filter: Alle Zeigen 1 to 100 of 267 Einträge" at bounding box center [653, 124] width 1169 height 58
click at [869, 109] on div "Filter: Alle Zeigen 1 to 100 of 267 Einträge" at bounding box center [653, 124] width 1169 height 58
click at [867, 121] on button "button" at bounding box center [885, 124] width 37 height 28
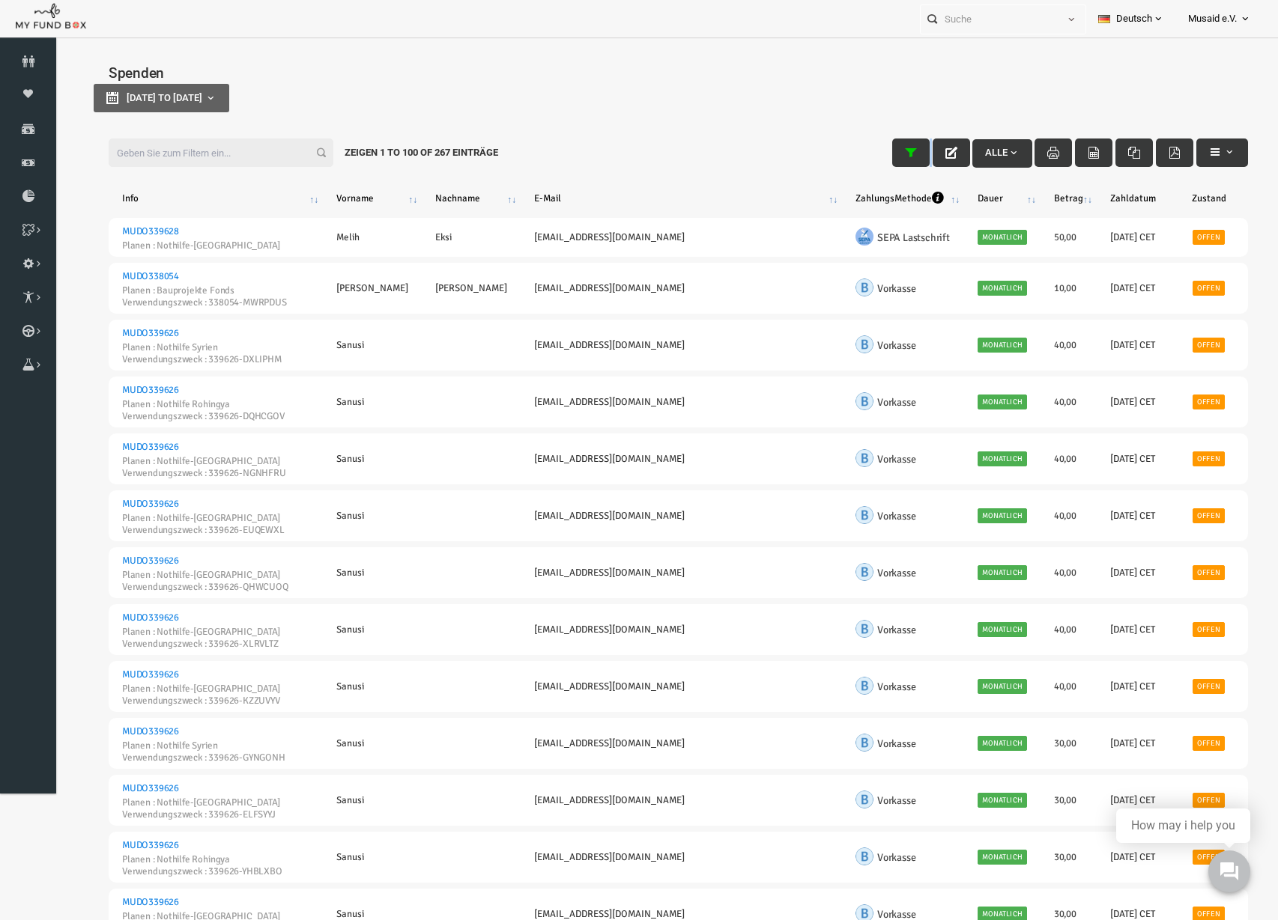
type input "[DATE]"
click at [136, 94] on span "[DATE] to [DATE]" at bounding box center [140, 97] width 76 height 11
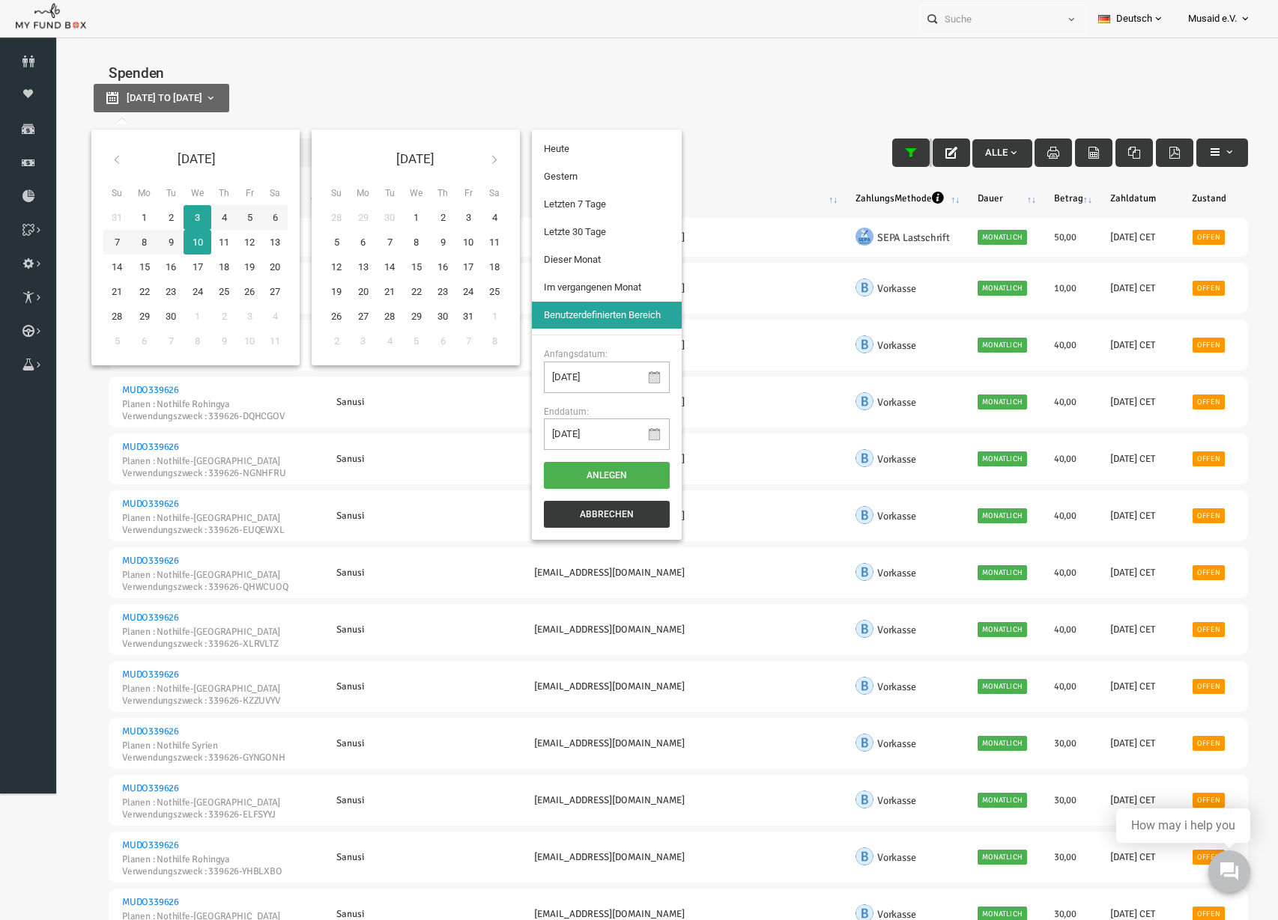
type input "[DATE]"
click at [553, 220] on li "Letzte 30 Tage" at bounding box center [582, 232] width 150 height 27
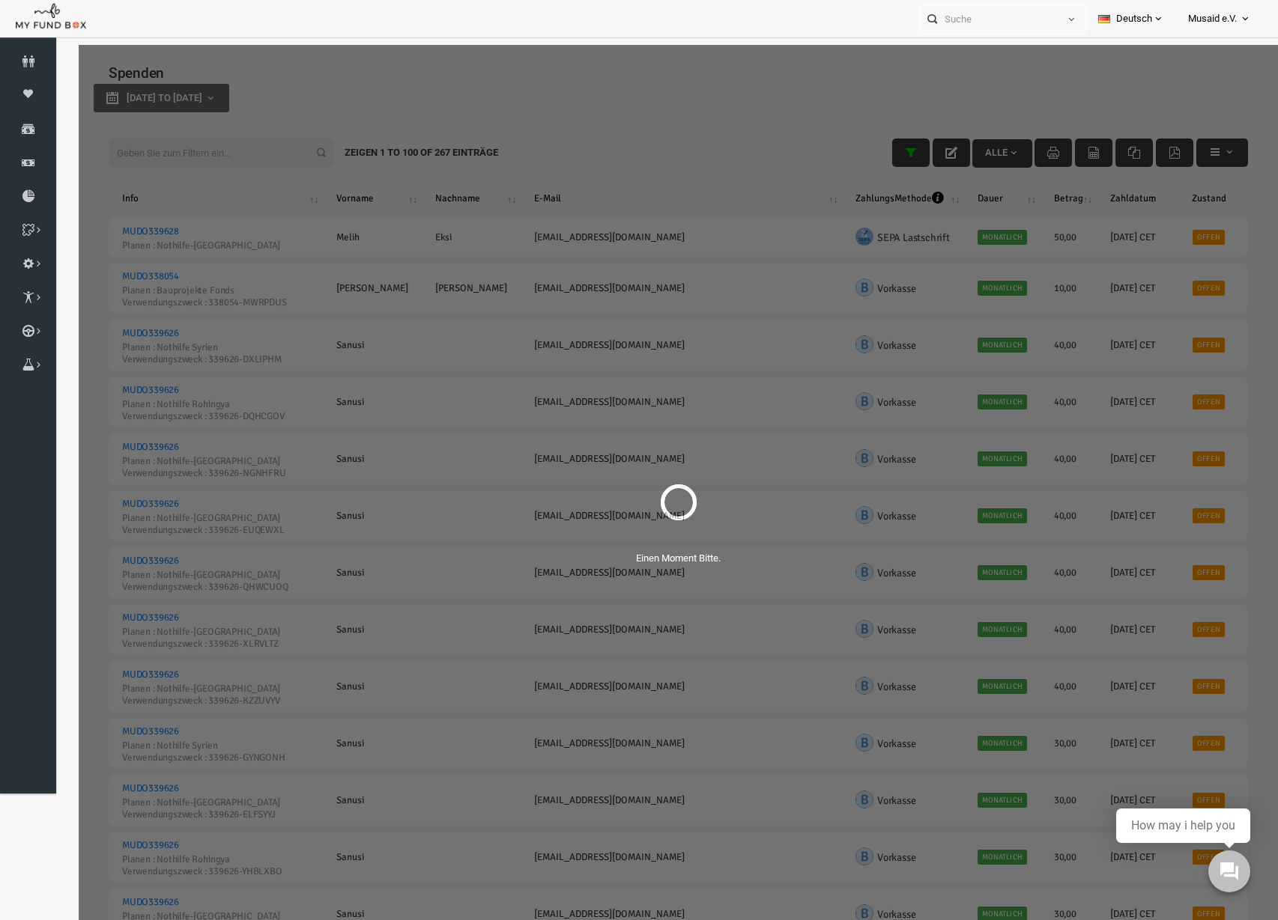
select select "100"
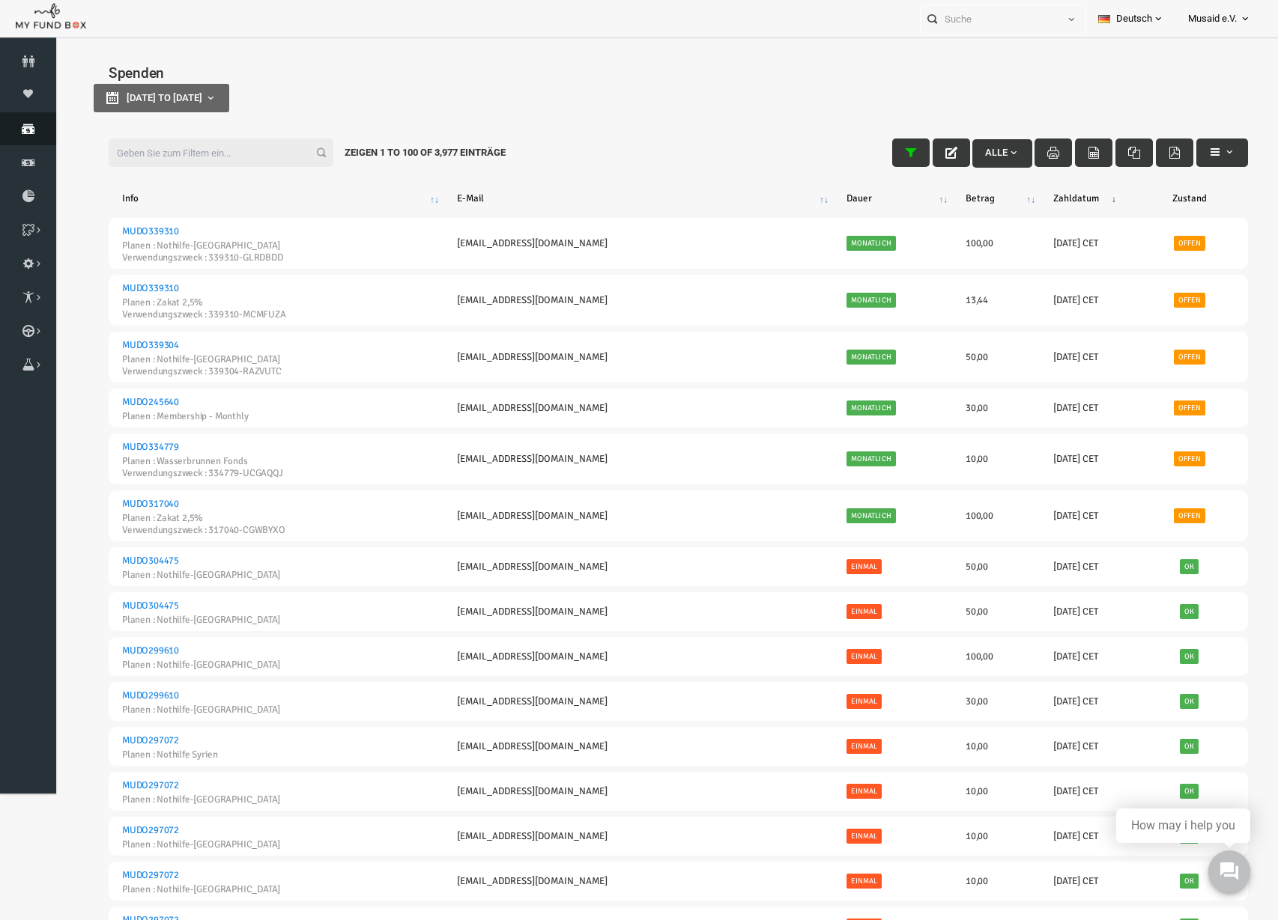
click at [40, 138] on link "Spenden" at bounding box center [28, 128] width 56 height 33
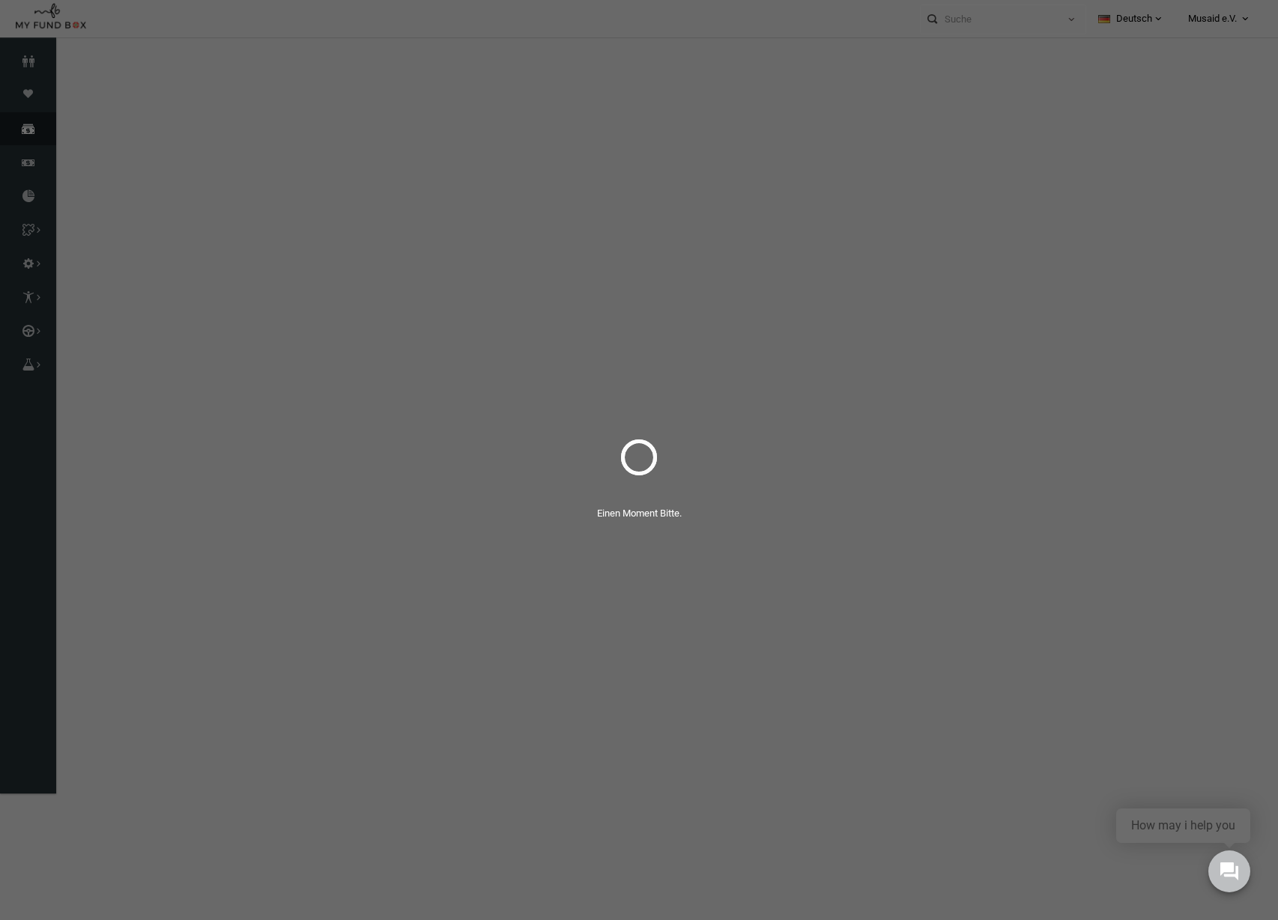
select select "100"
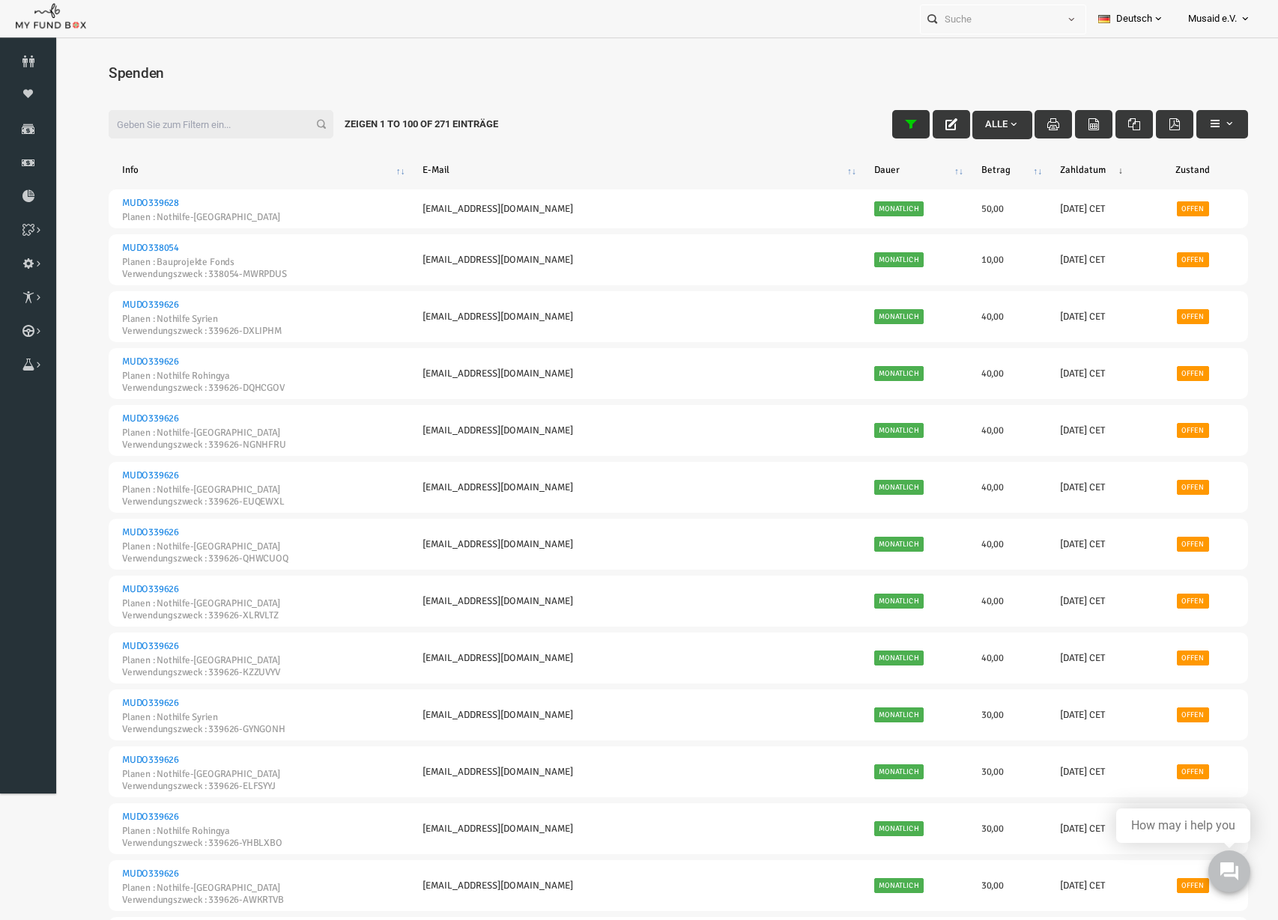
click at [867, 116] on button "button" at bounding box center [885, 124] width 37 height 28
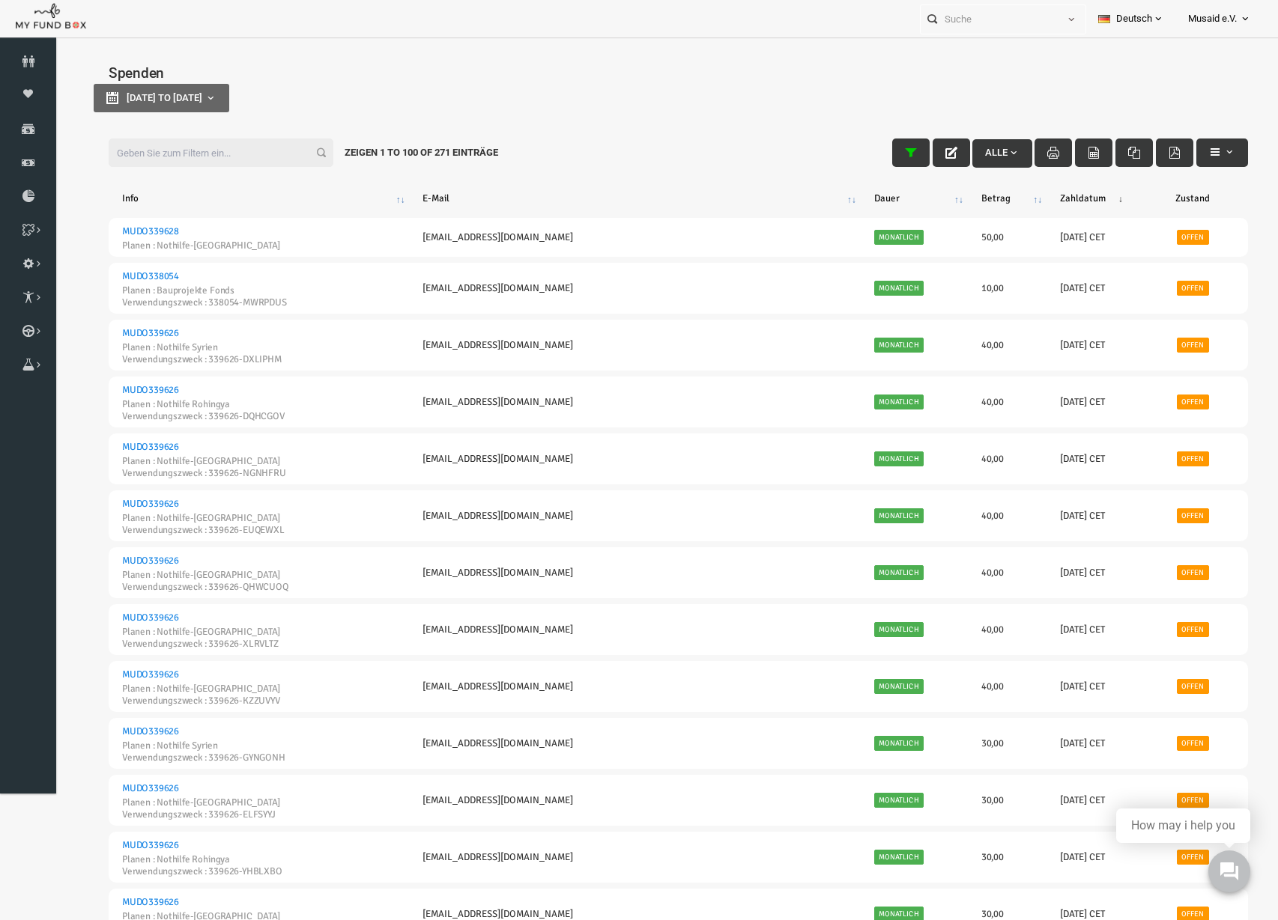
click at [197, 114] on div "Spenden [DATE] to [DATE]" at bounding box center [653, 94] width 1169 height 84
type input "[DATE]"
click at [204, 112] on button "[DATE] to [DATE]" at bounding box center [137, 98] width 136 height 28
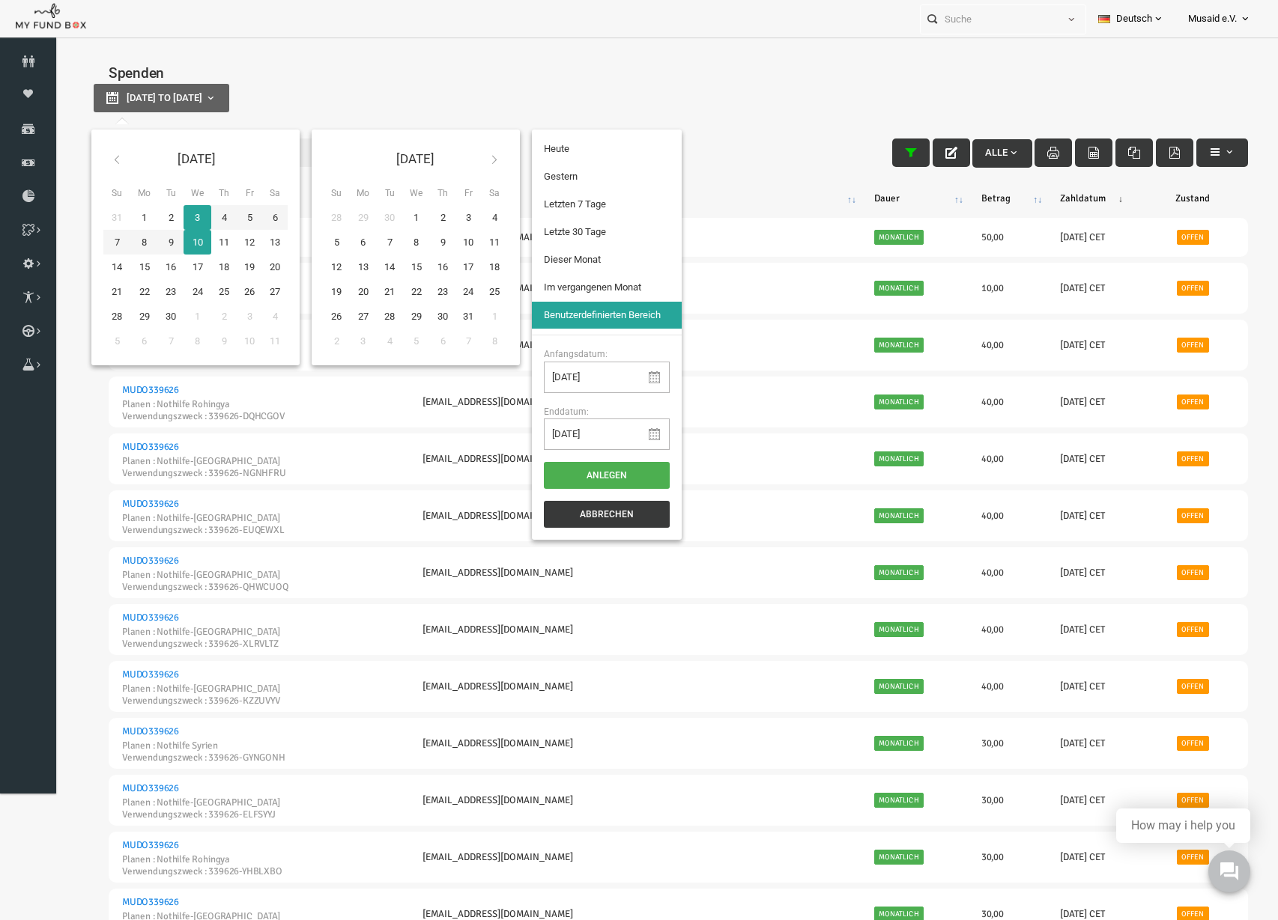
type input "[DATE]"
click at [544, 223] on li "Letzte 30 Tage" at bounding box center [582, 232] width 150 height 27
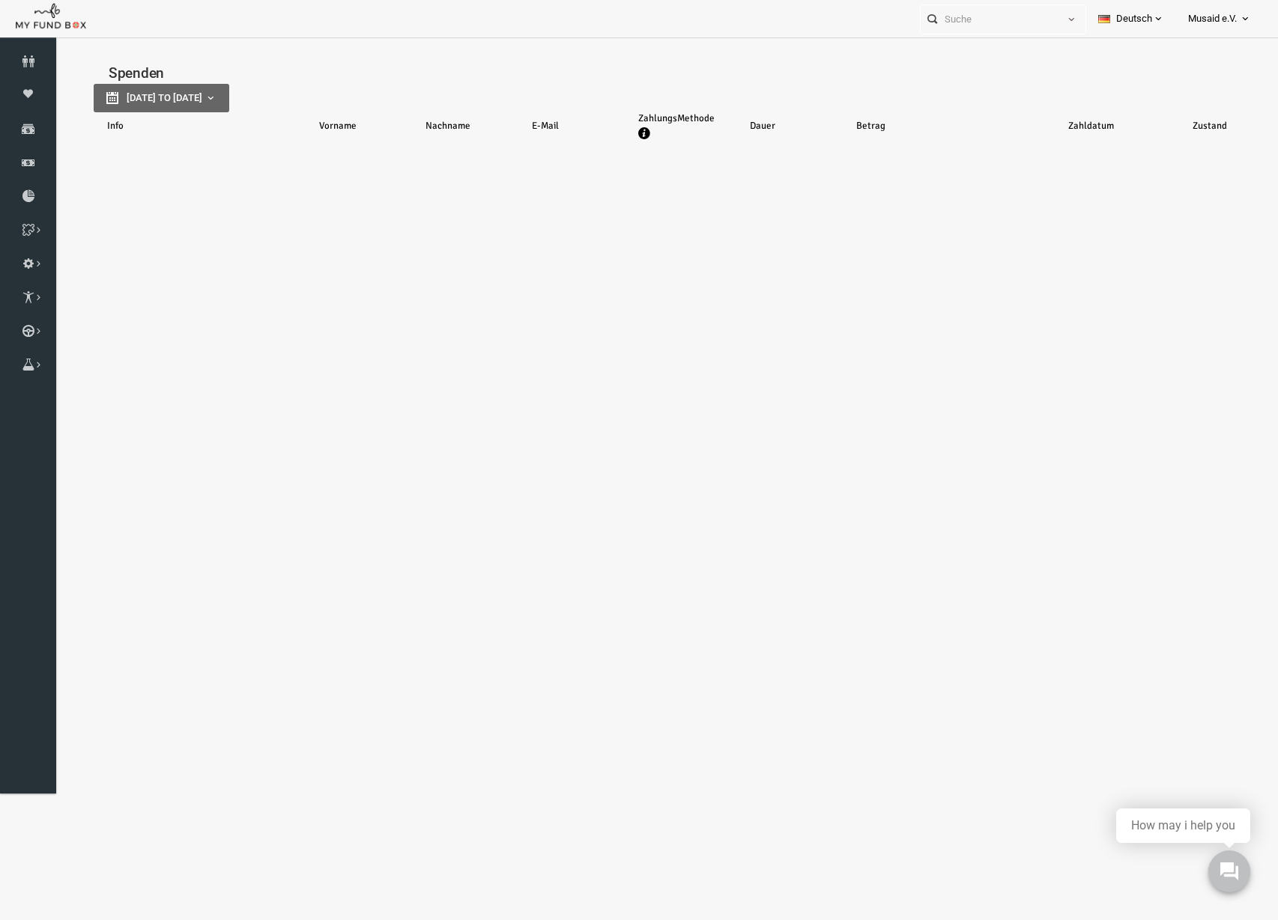
select select "100"
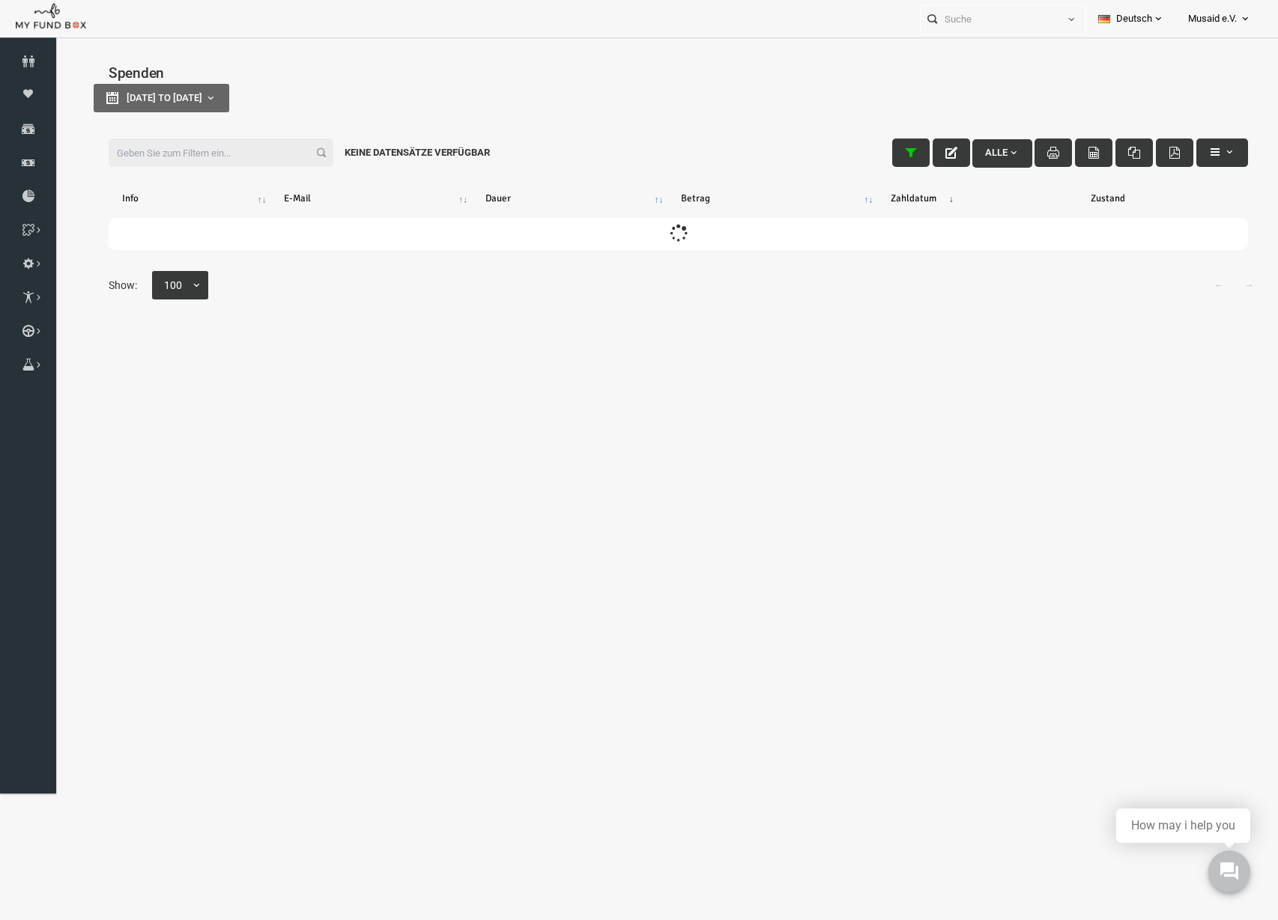
click at [133, 159] on input "Filter:" at bounding box center [196, 153] width 225 height 28
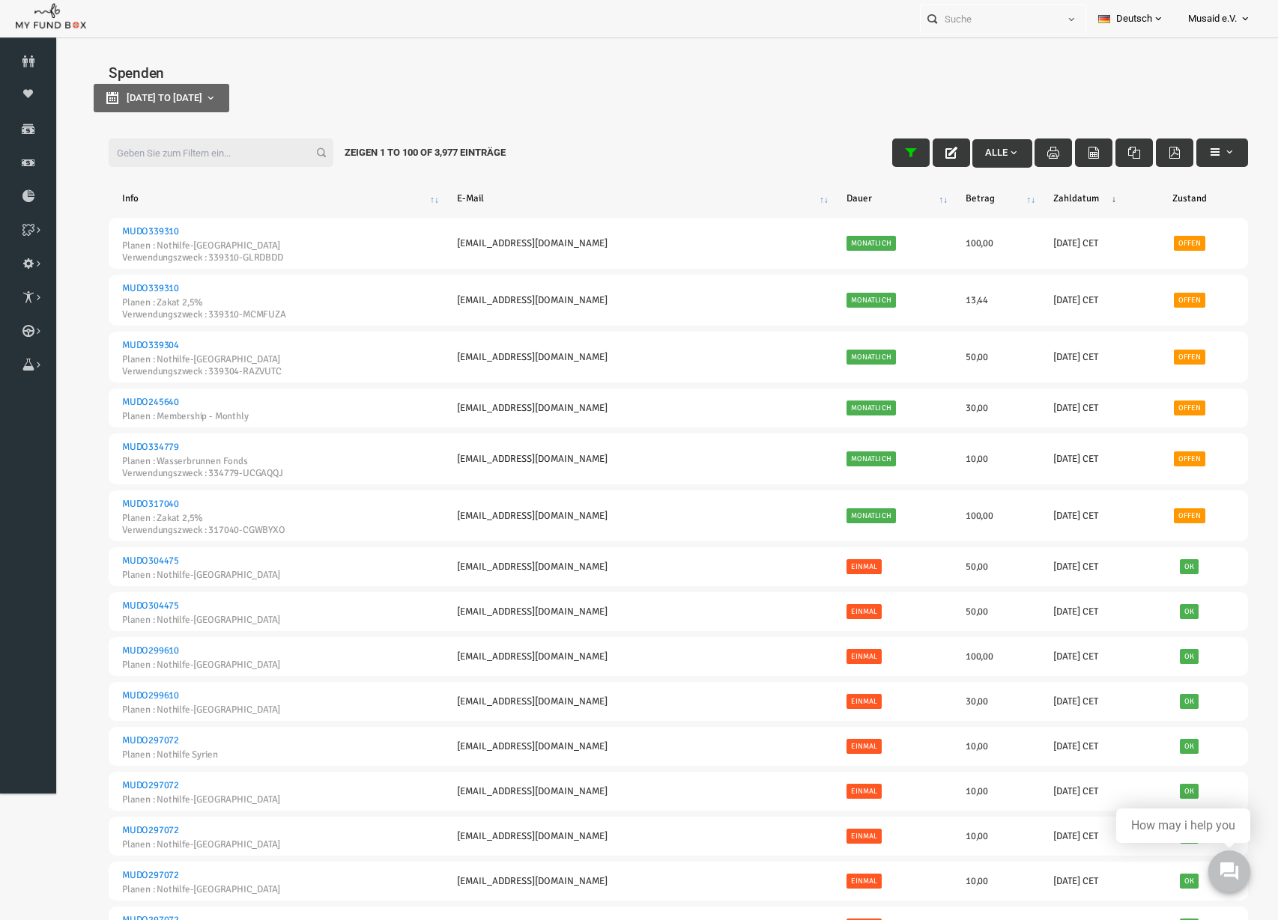
click at [280, 152] on input "Filter:" at bounding box center [196, 153] width 225 height 28
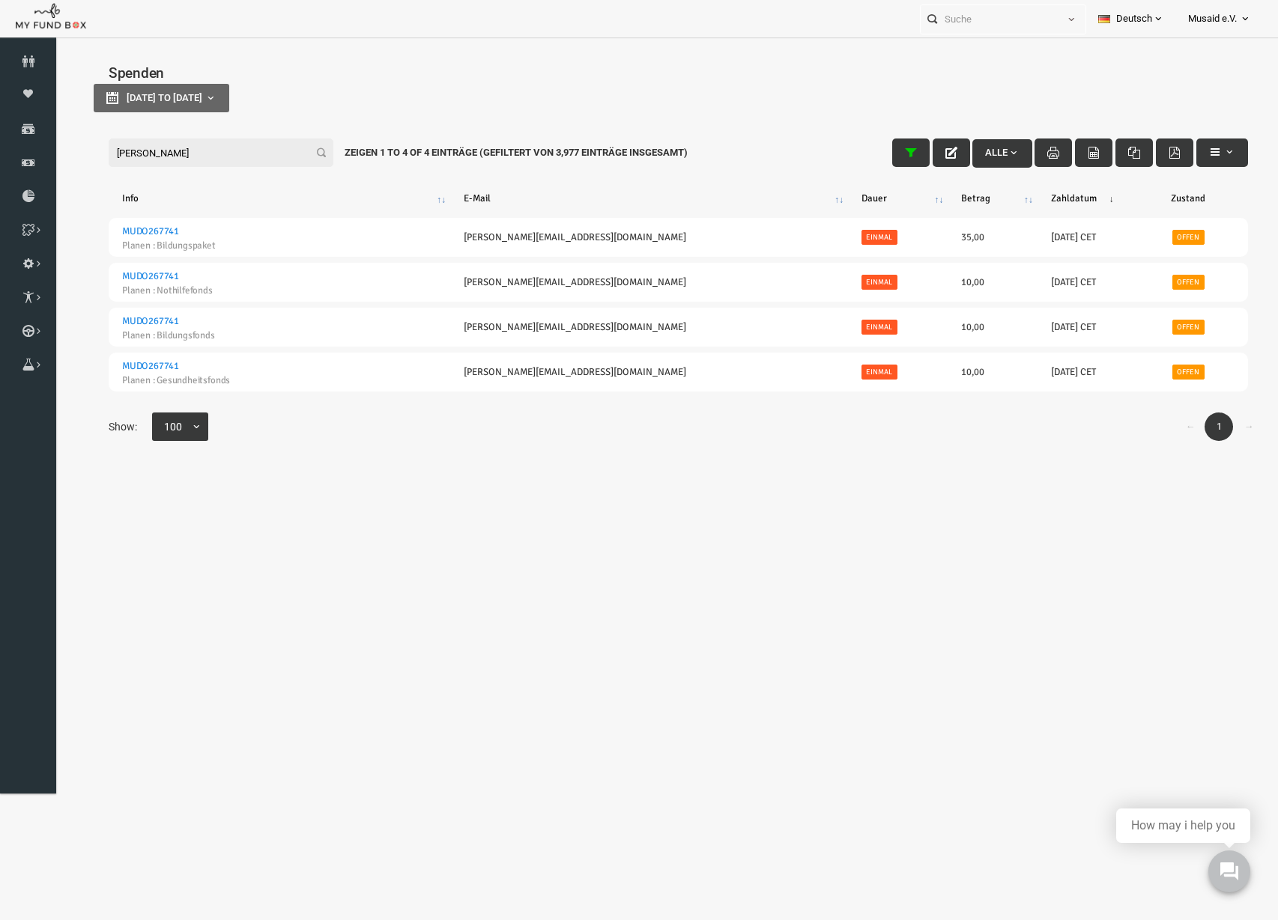
type input "[PERSON_NAME]"
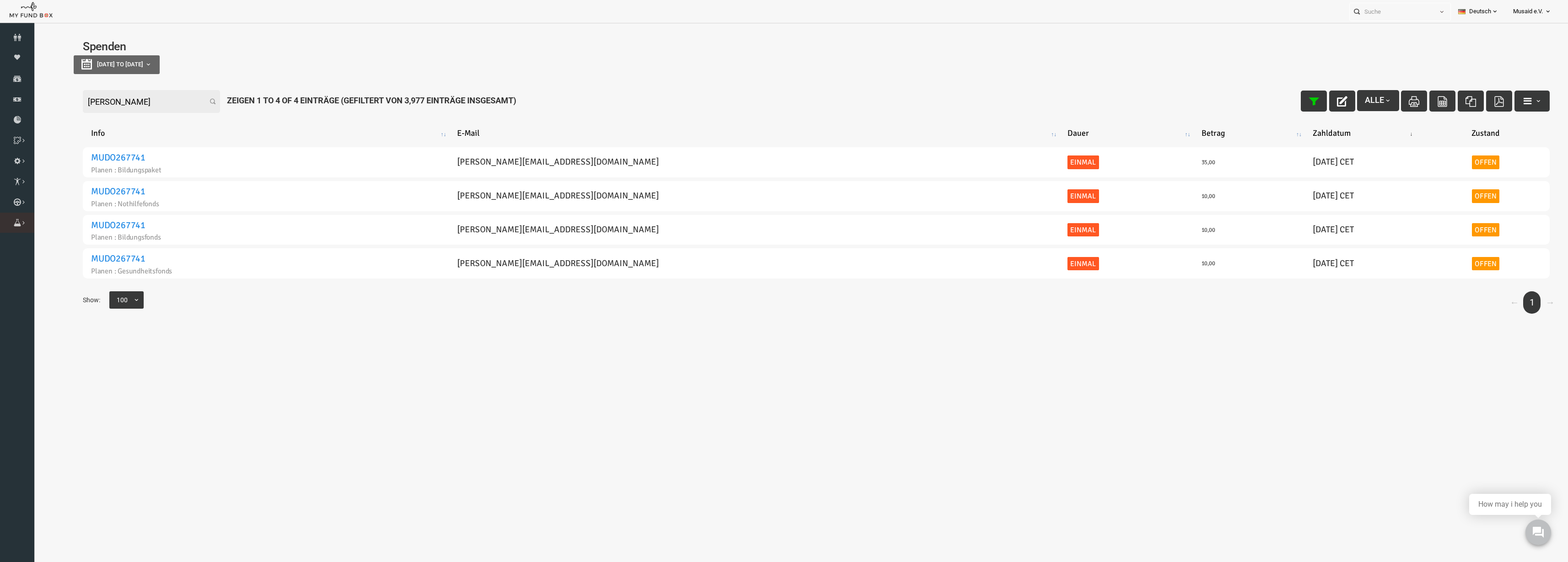
click at [0, 0] on link "Brunnen Liste" at bounding box center [0, 0] width 0 height 0
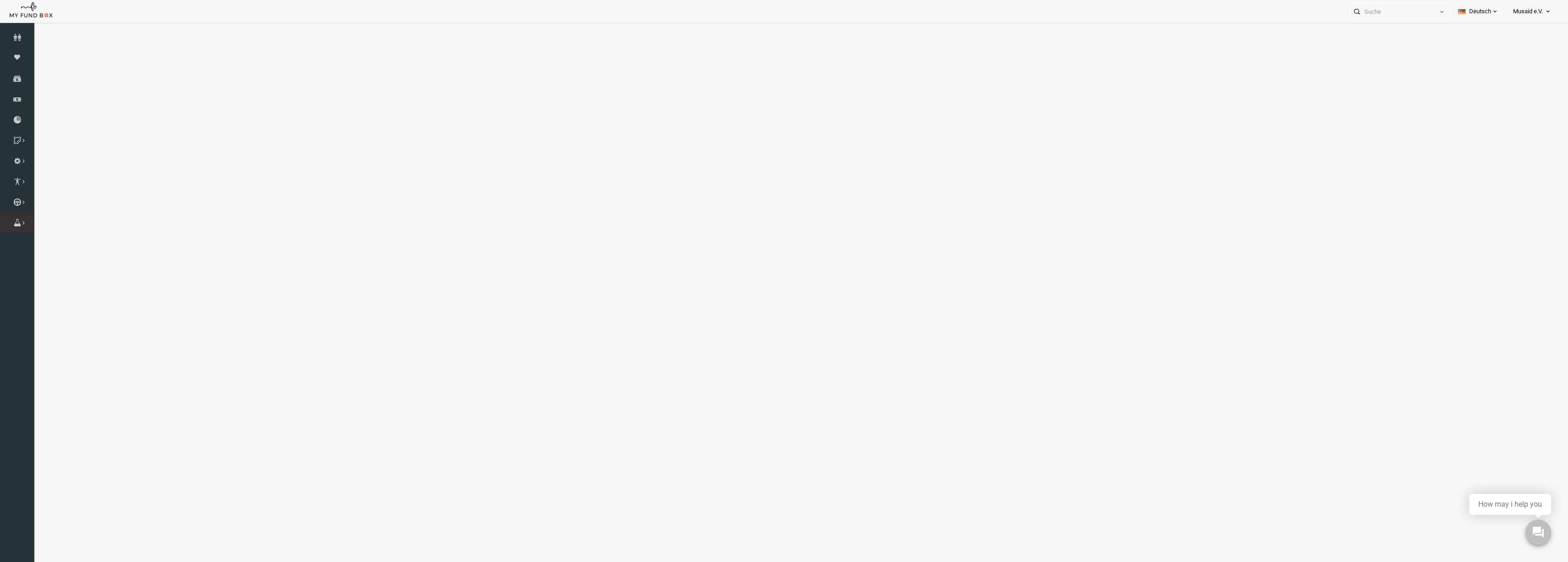
select select "100"
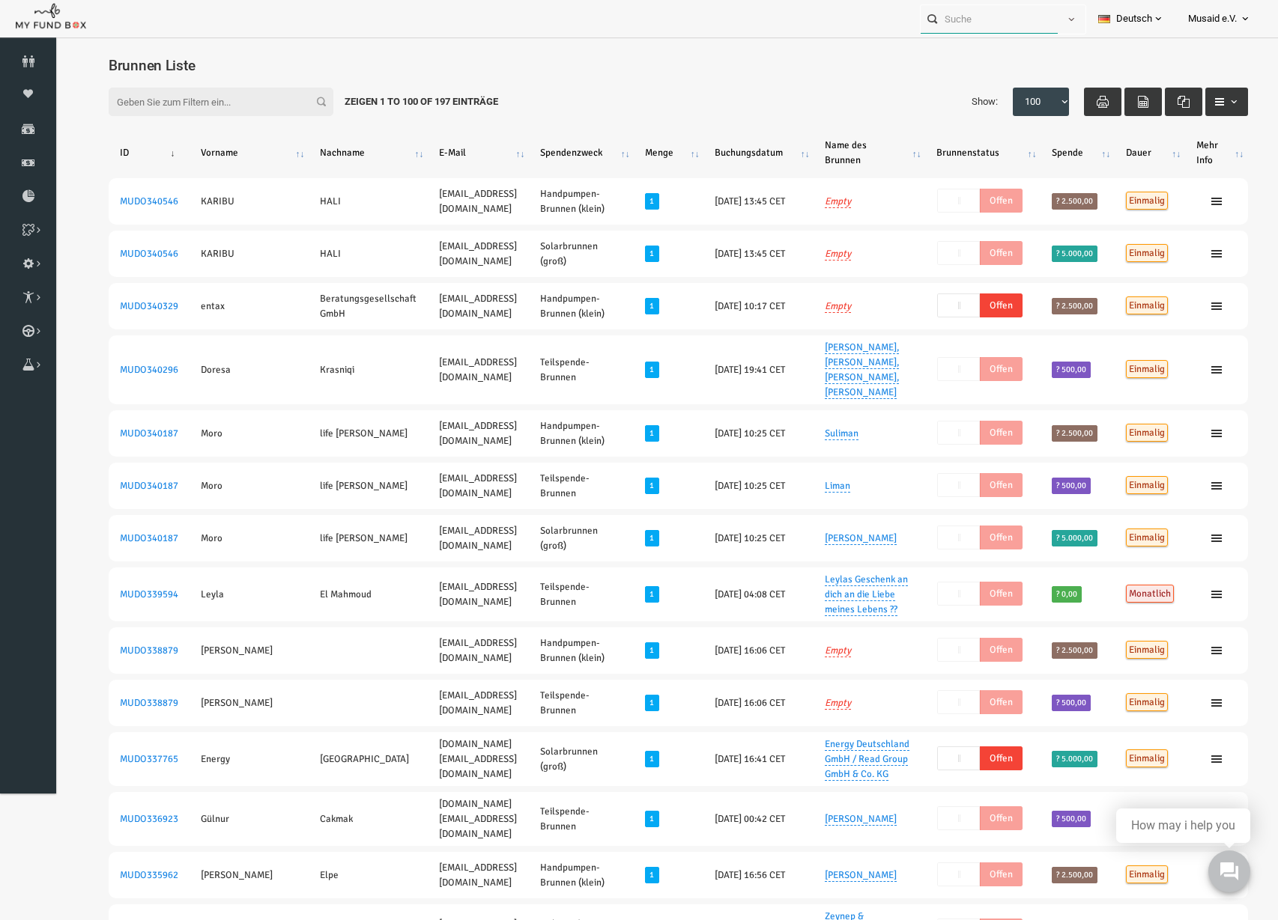
click at [998, 13] on input "text" at bounding box center [988, 19] width 137 height 28
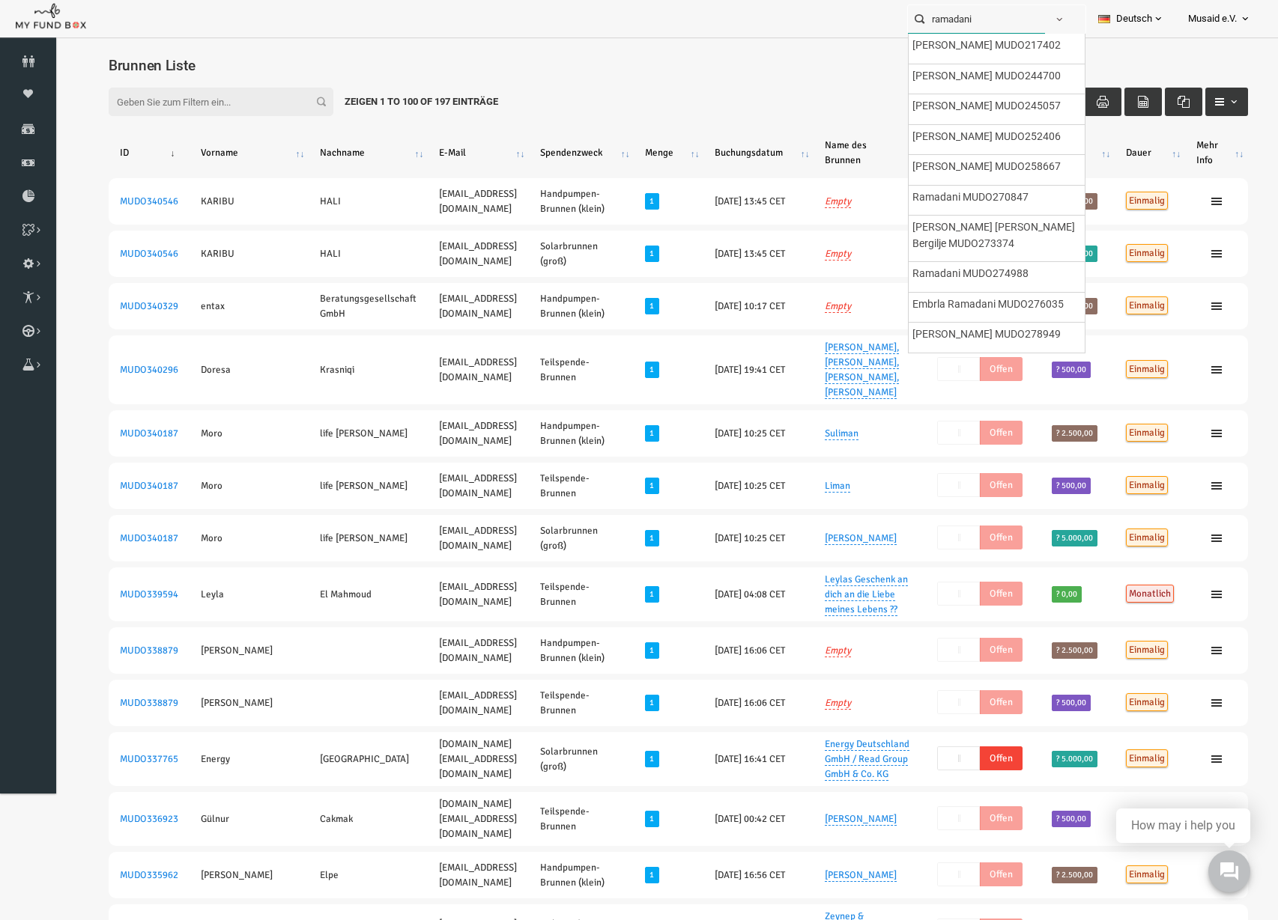
type input "ramadani"
click at [745, 104] on div "Filter: Zeigen 1 to 100 of 197 Einträge Show: 10 25 50 100 100" at bounding box center [653, 102] width 1169 height 58
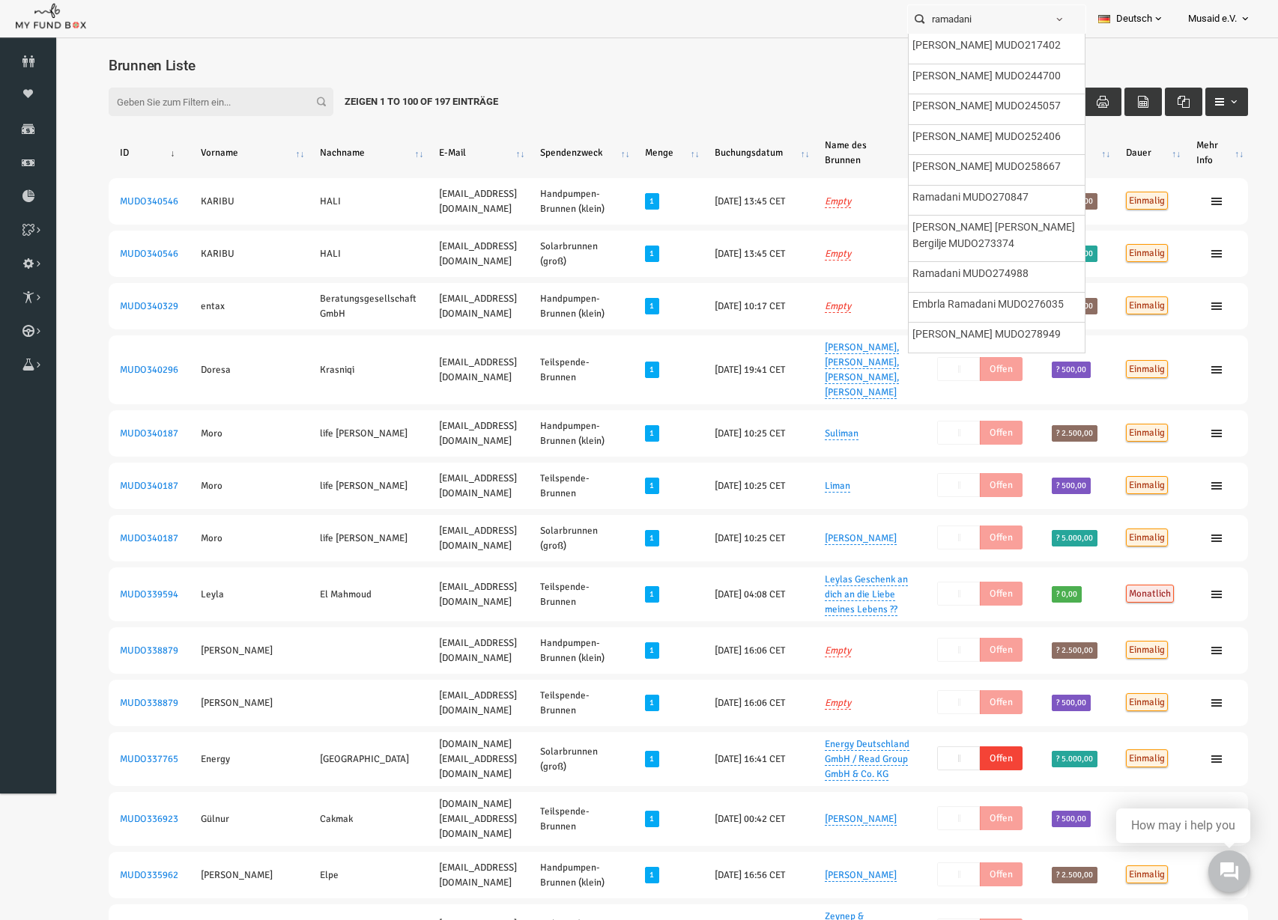
click at [745, 104] on div "Filter: Zeigen 1 to 100 of 197 Einträge Show: 10 25 50 100 100" at bounding box center [653, 102] width 1169 height 58
click at [967, 28] on input "ramadani" at bounding box center [976, 19] width 137 height 28
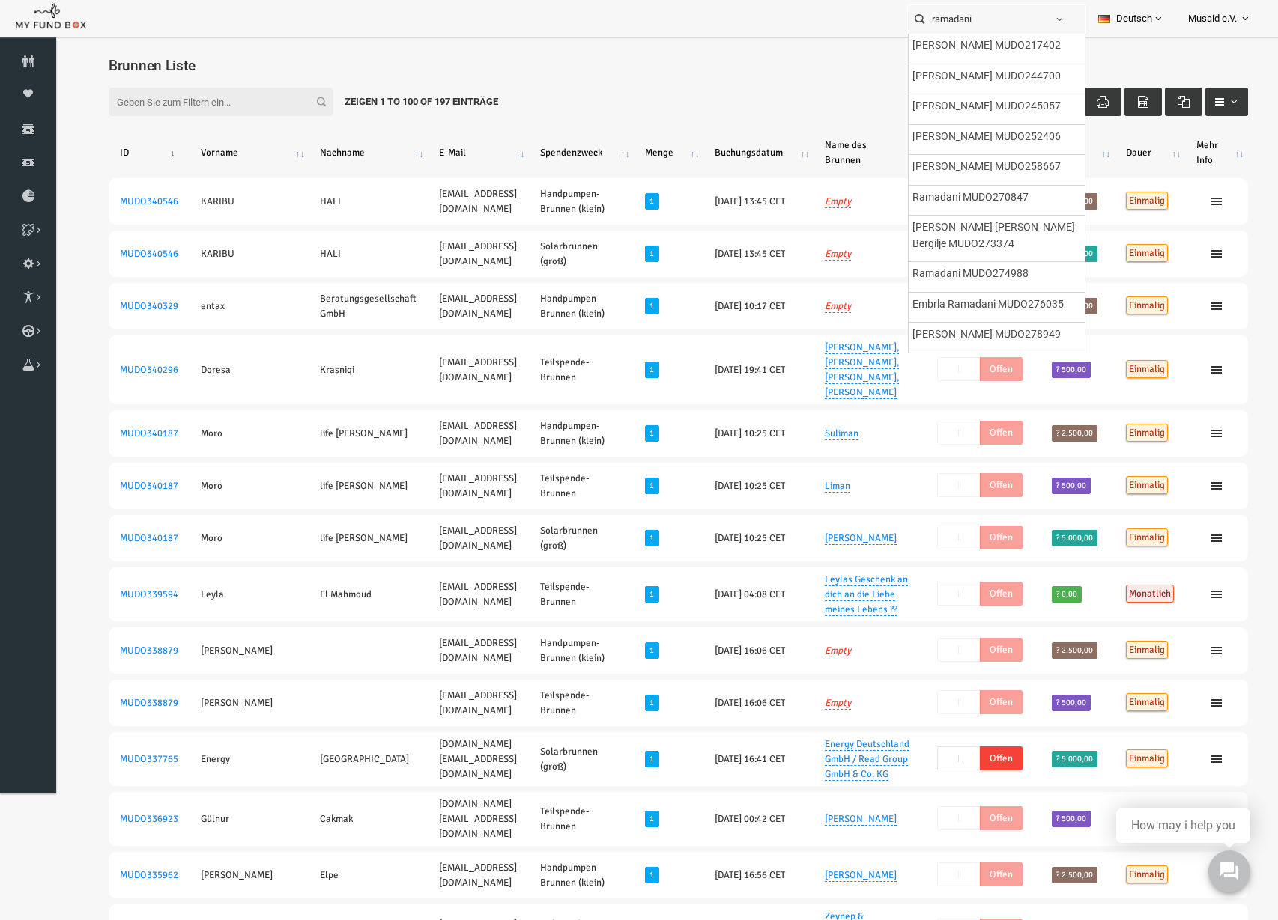
click at [676, 87] on div "Filter: Zeigen 1 to 100 of 197 Einträge Show: 10 25 50 100 100" at bounding box center [653, 102] width 1169 height 58
click at [4, 124] on icon at bounding box center [28, 129] width 56 height 12
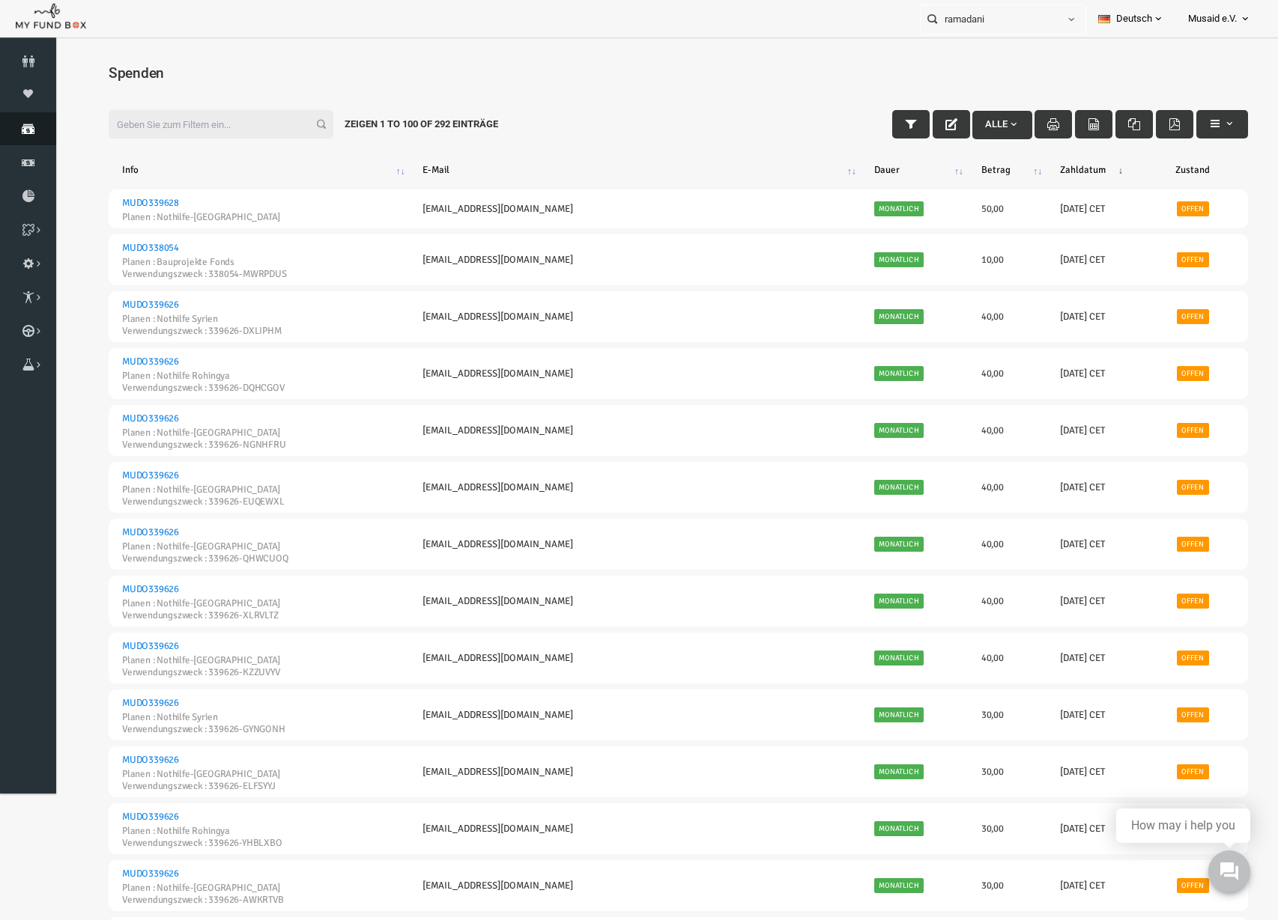
click at [13, 126] on icon at bounding box center [28, 129] width 56 height 12
click at [22, 124] on icon at bounding box center [28, 129] width 56 height 12
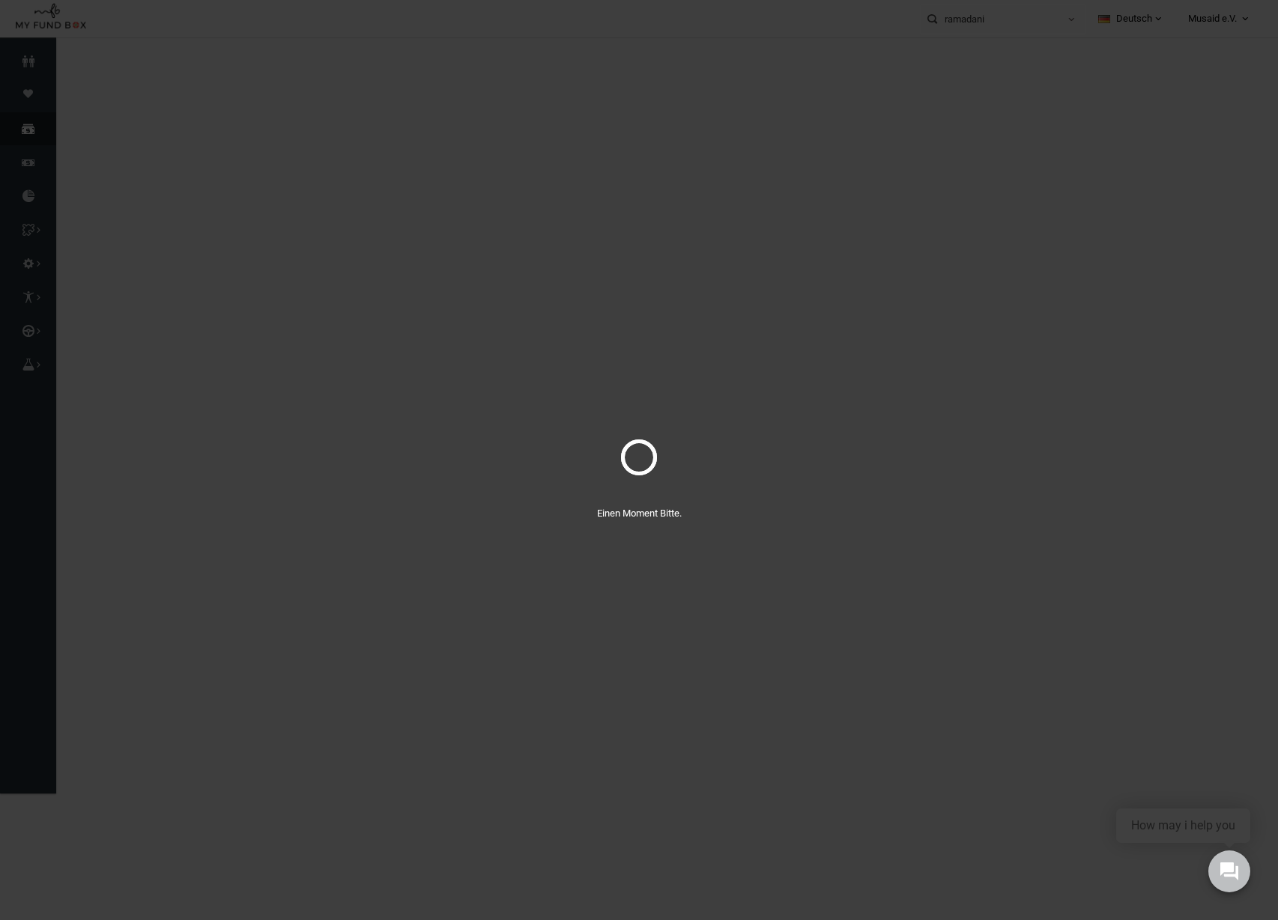
select select "100"
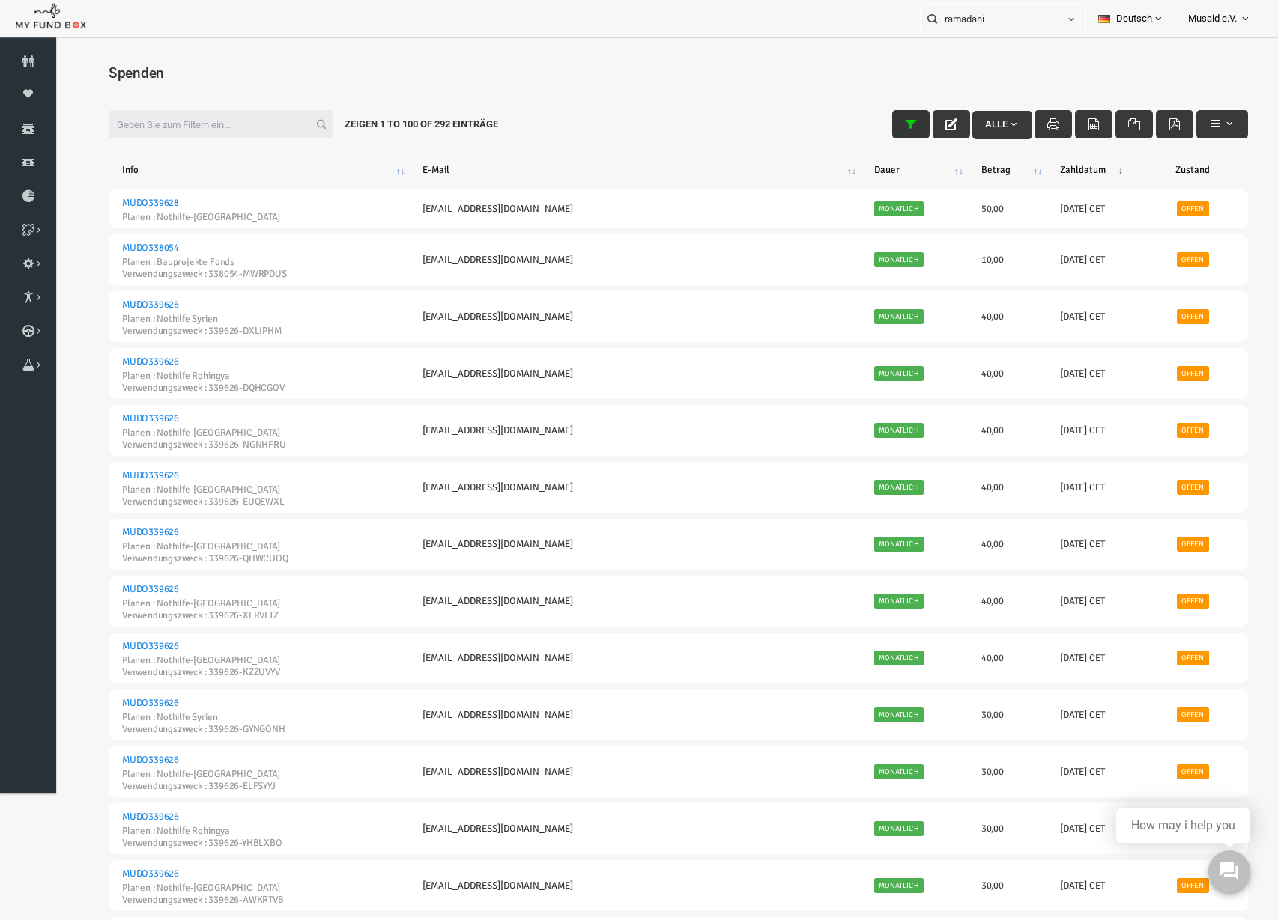
click at [880, 127] on icon "button" at bounding box center [886, 124] width 12 height 12
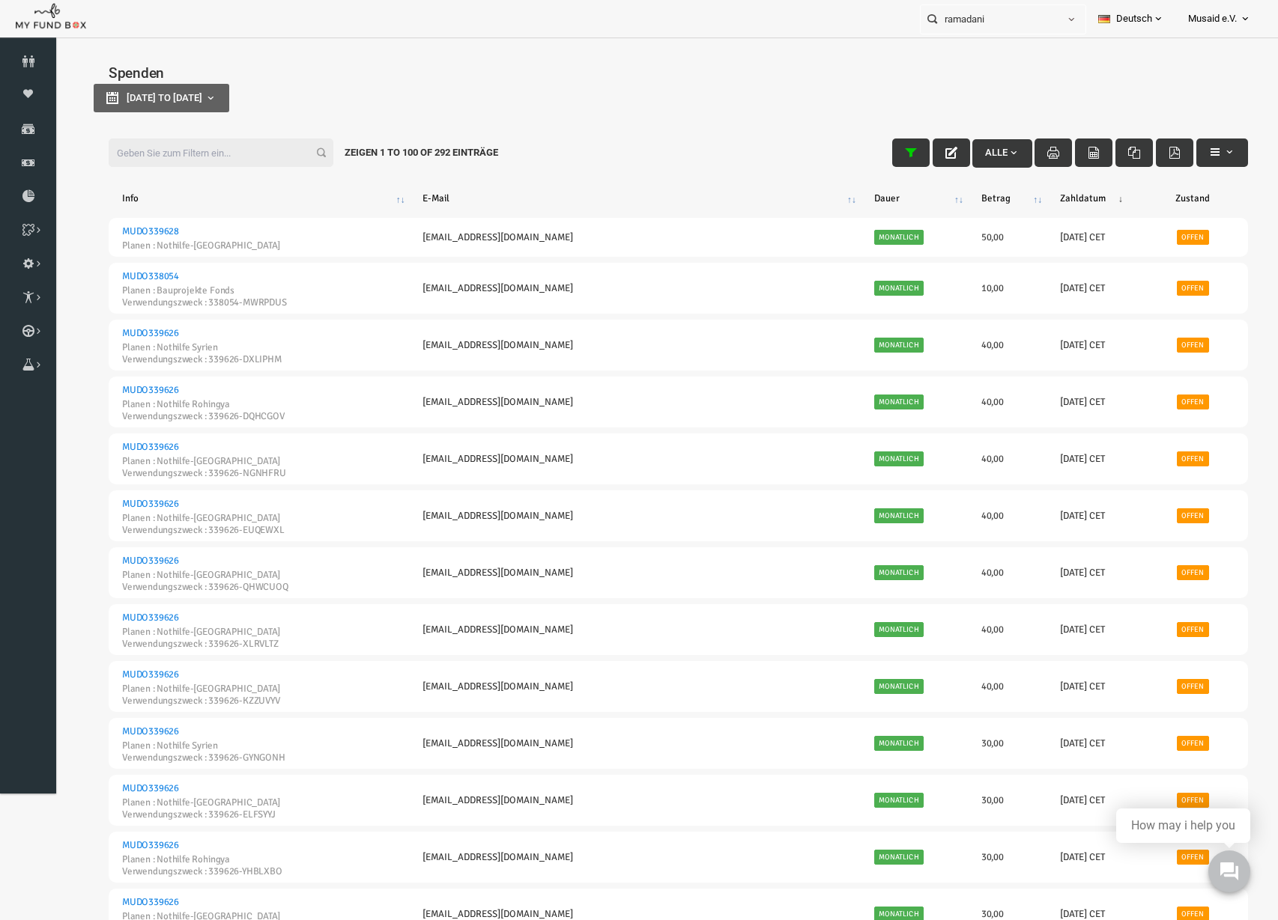
type input "[DATE]"
click at [130, 106] on button "[DATE] to [DATE]" at bounding box center [137, 98] width 136 height 28
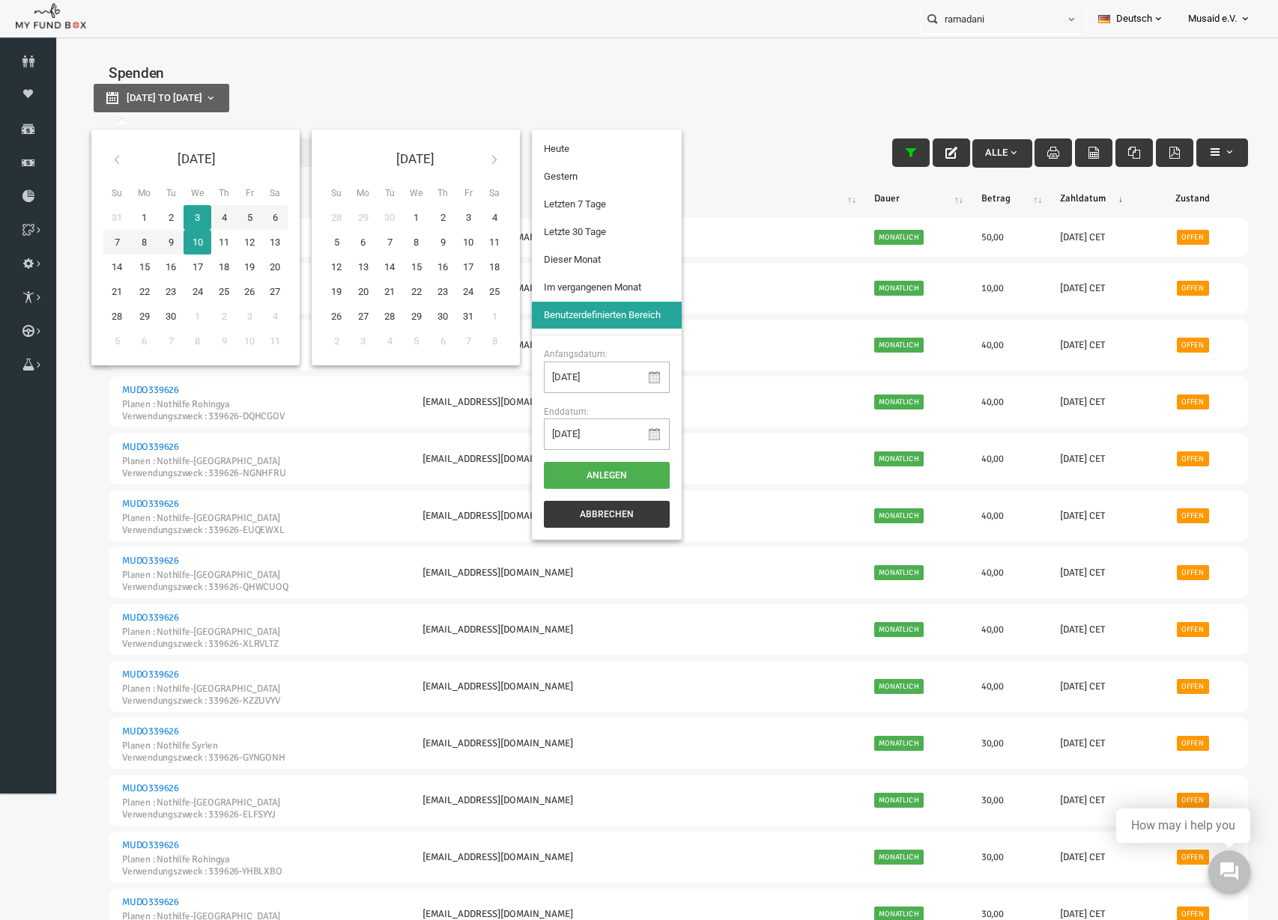
type input "[DATE]"
click at [545, 231] on li "Letzte 30 Tage" at bounding box center [582, 232] width 150 height 27
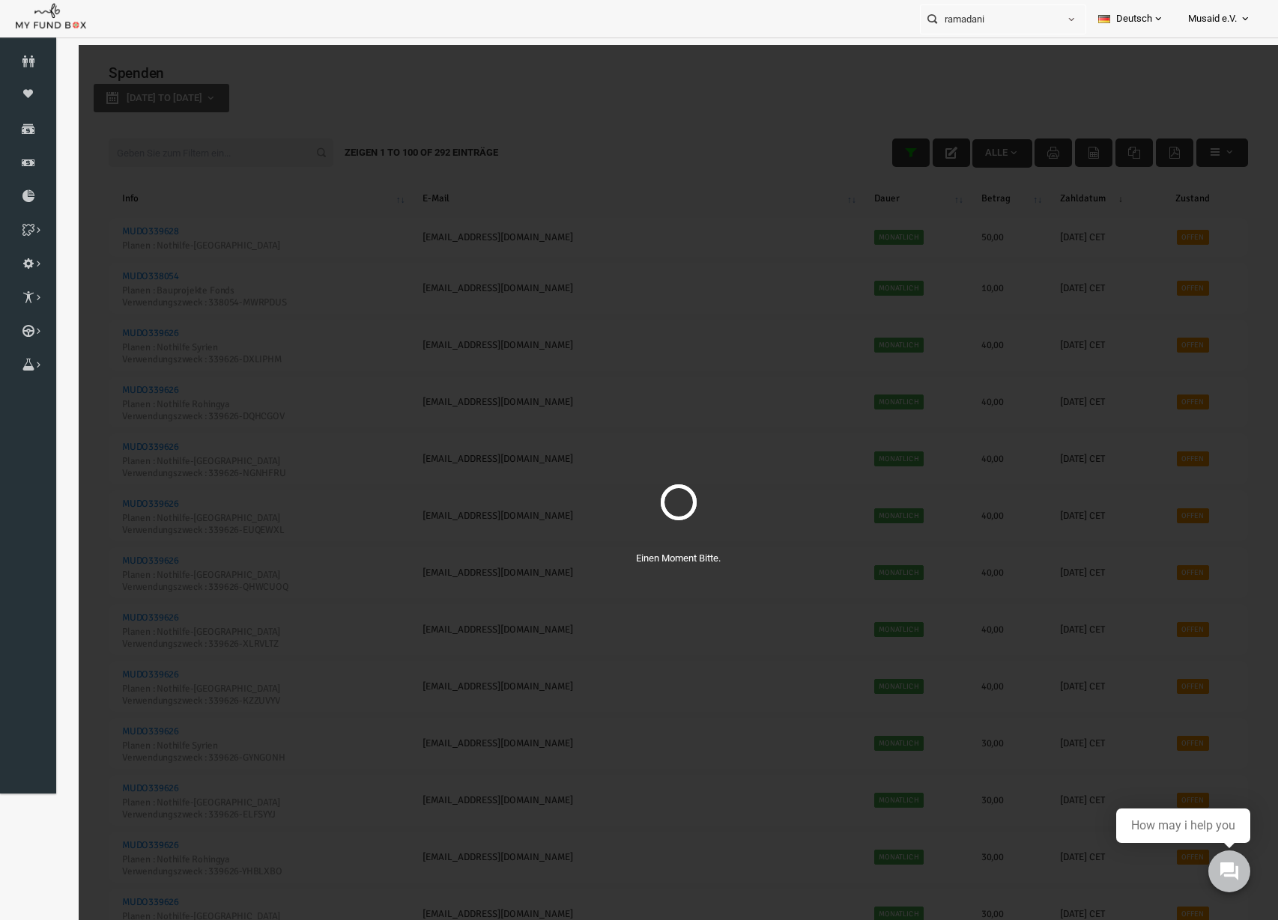
select select "100"
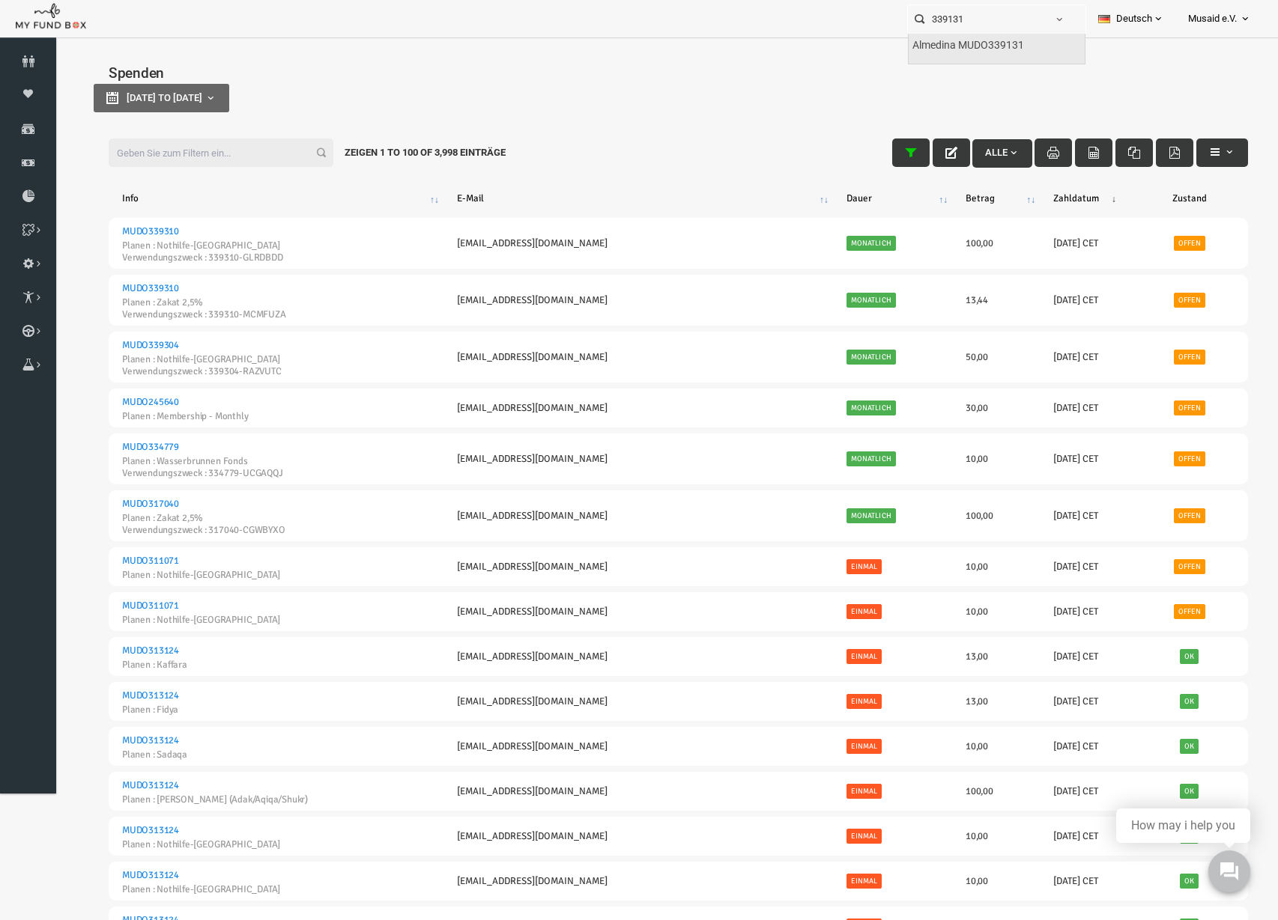
click at [975, 47] on label "Almedina MUDO339131" at bounding box center [968, 45] width 112 height 16
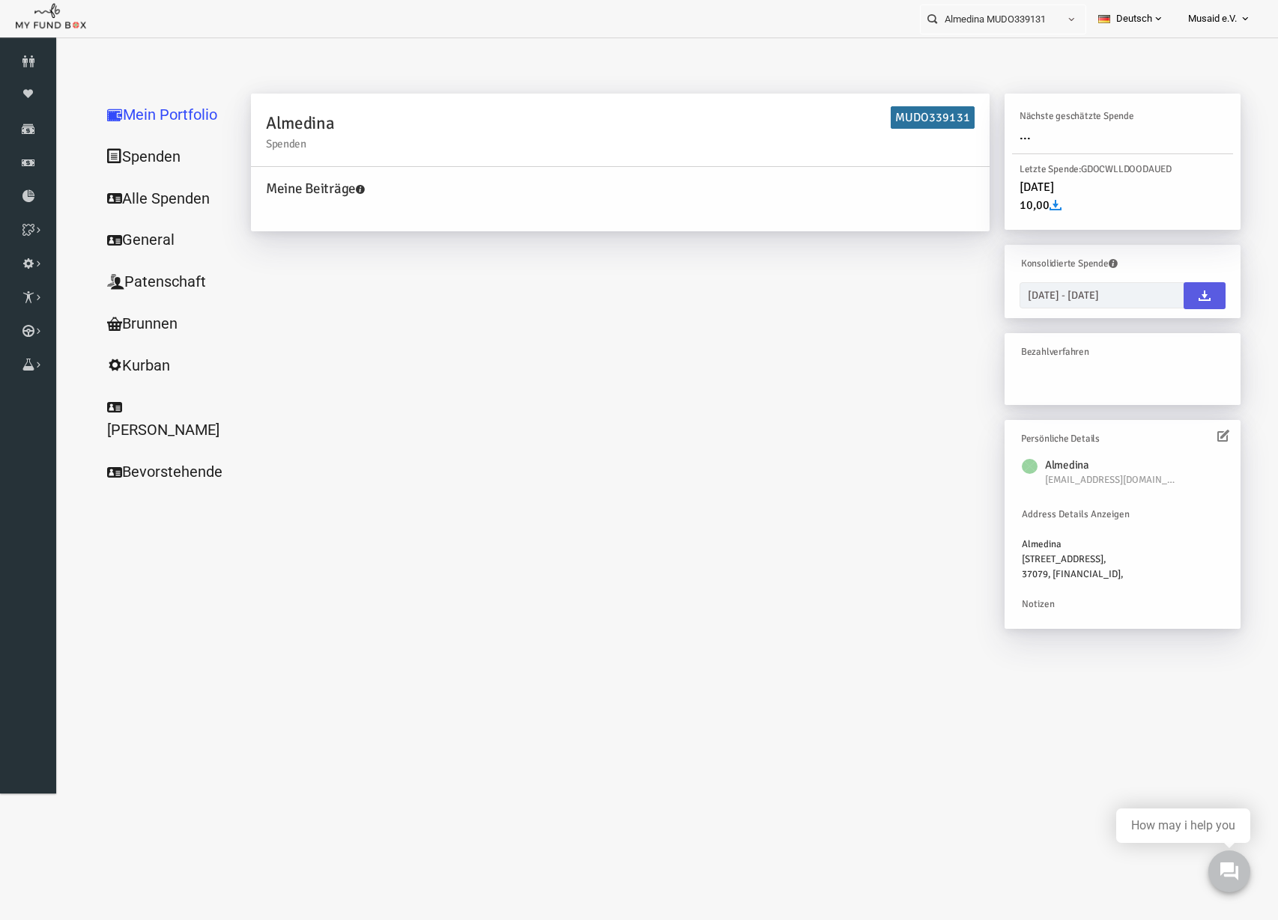
click at [176, 198] on link "Alle Spenden" at bounding box center [144, 198] width 150 height 43
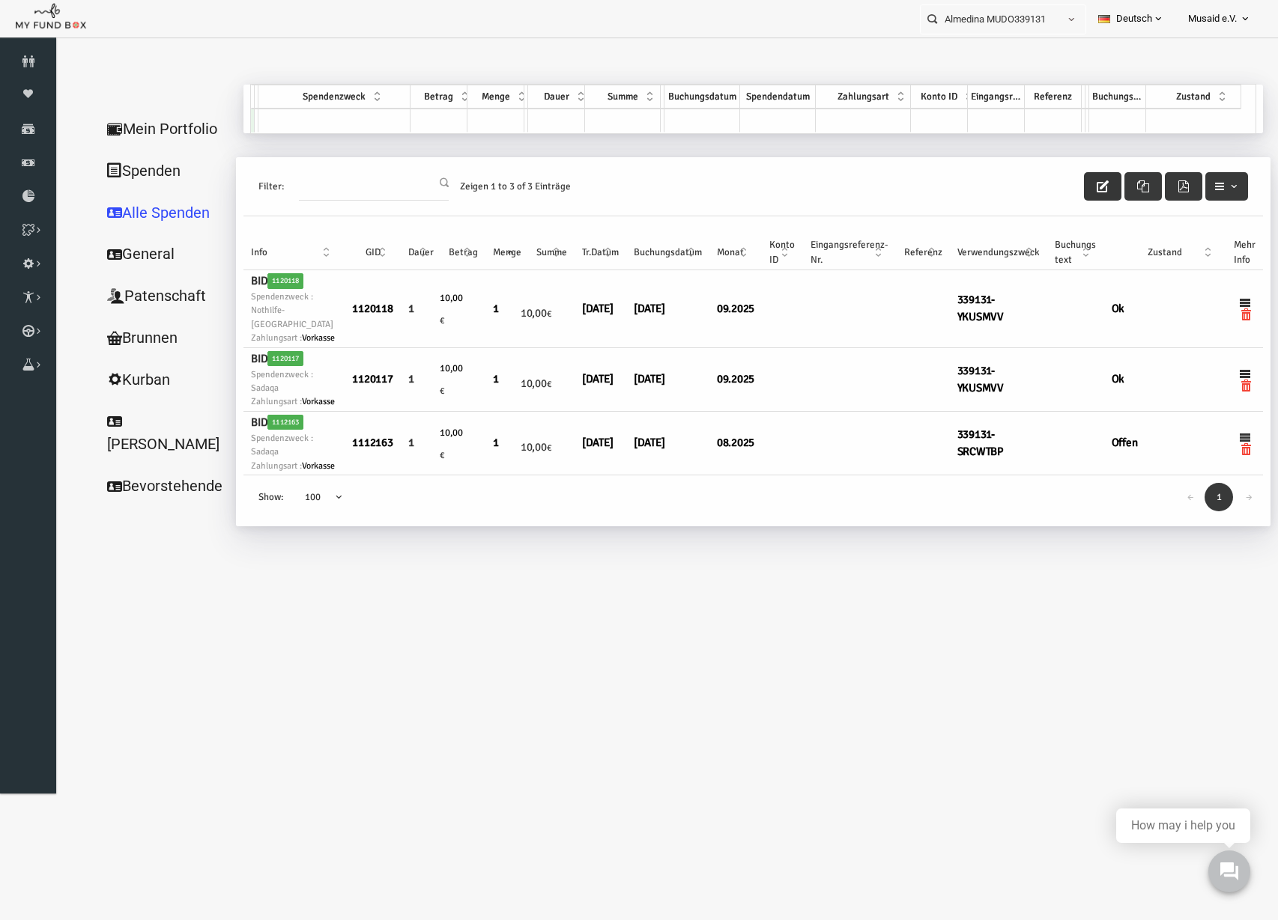
click at [1078, 189] on icon "button" at bounding box center [1078, 186] width 12 height 12
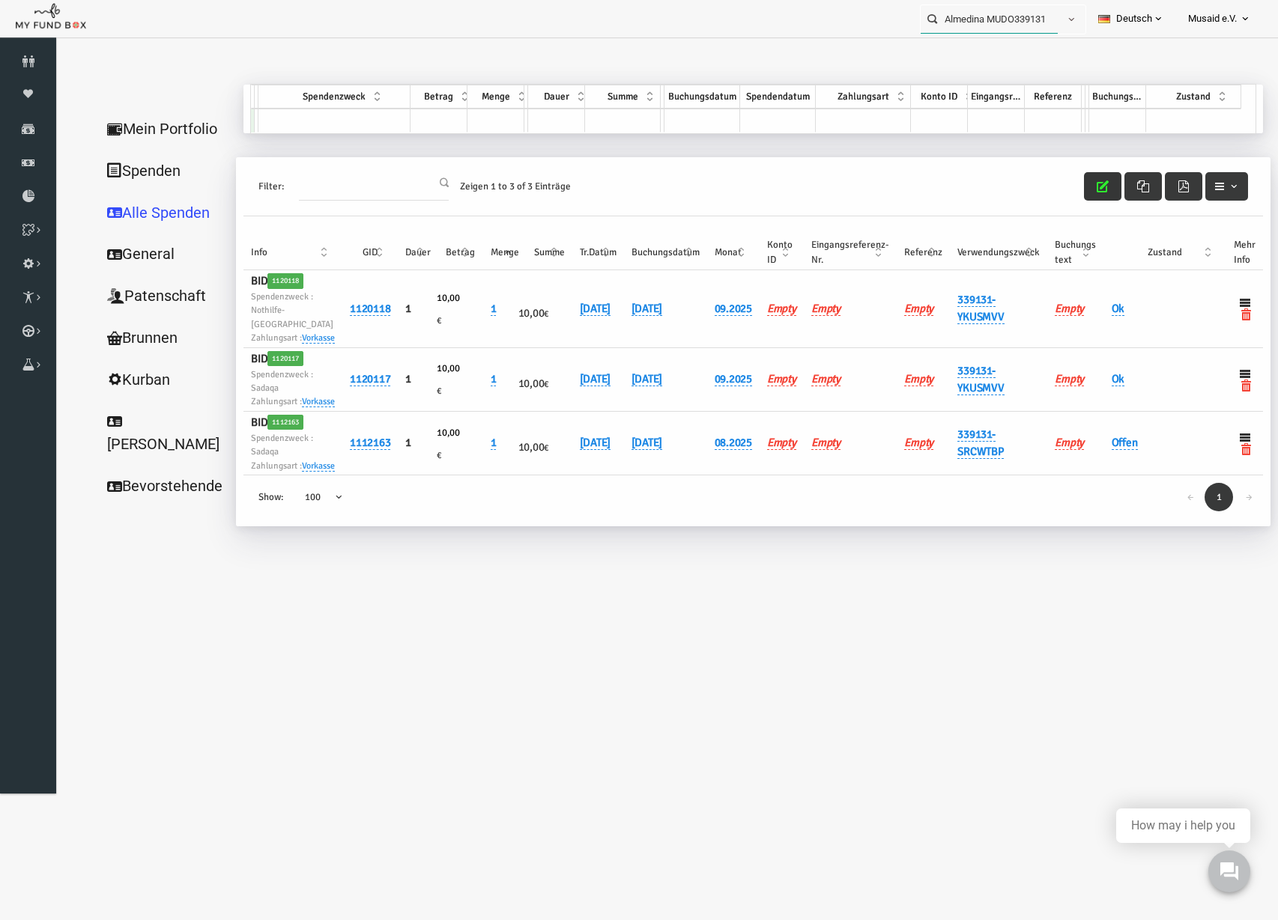
click at [1015, 18] on input "Almedina MUDO339131" at bounding box center [988, 19] width 137 height 28
click at [1015, 17] on input "Almedina MUDO339131" at bounding box center [988, 19] width 137 height 28
click at [914, 52] on label "[PERSON_NAME] MUDO284937" at bounding box center [986, 45] width 148 height 16
type input "[PERSON_NAME] MUDO284937"
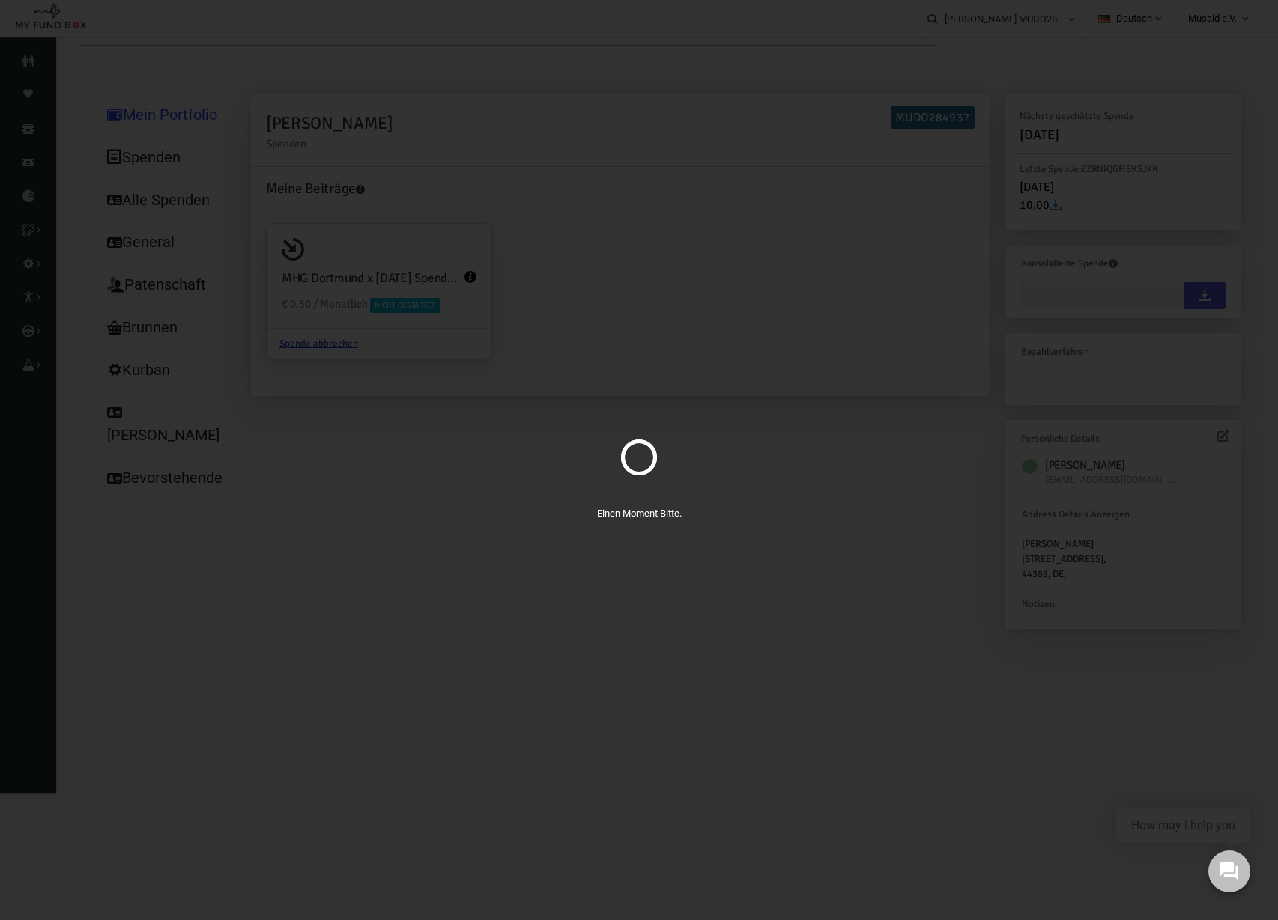
type input "[DATE] - [DATE]"
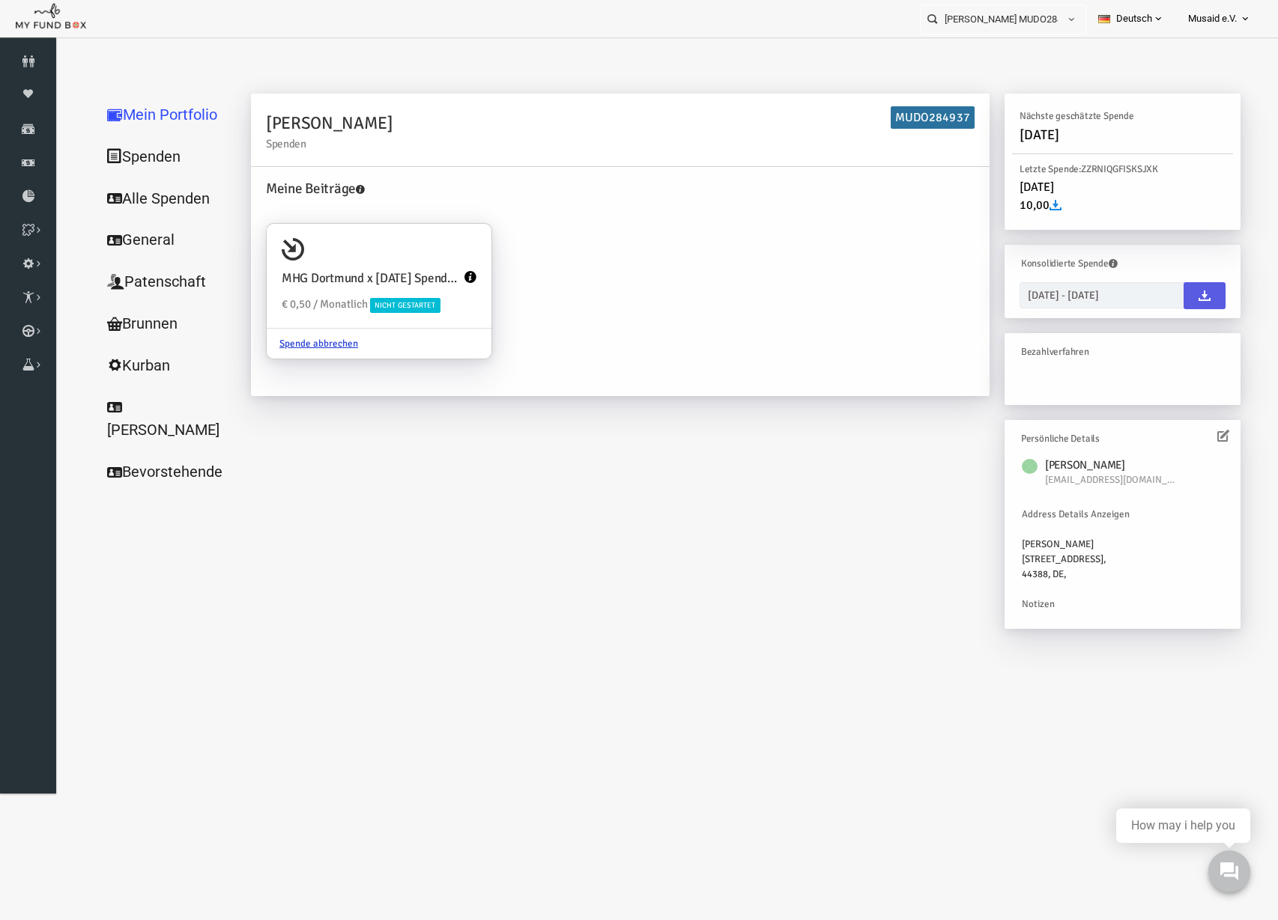
drag, startPoint x: 171, startPoint y: 185, endPoint x: 207, endPoint y: 184, distance: 36.7
click at [171, 185] on link "Alle Spenden" at bounding box center [144, 198] width 150 height 43
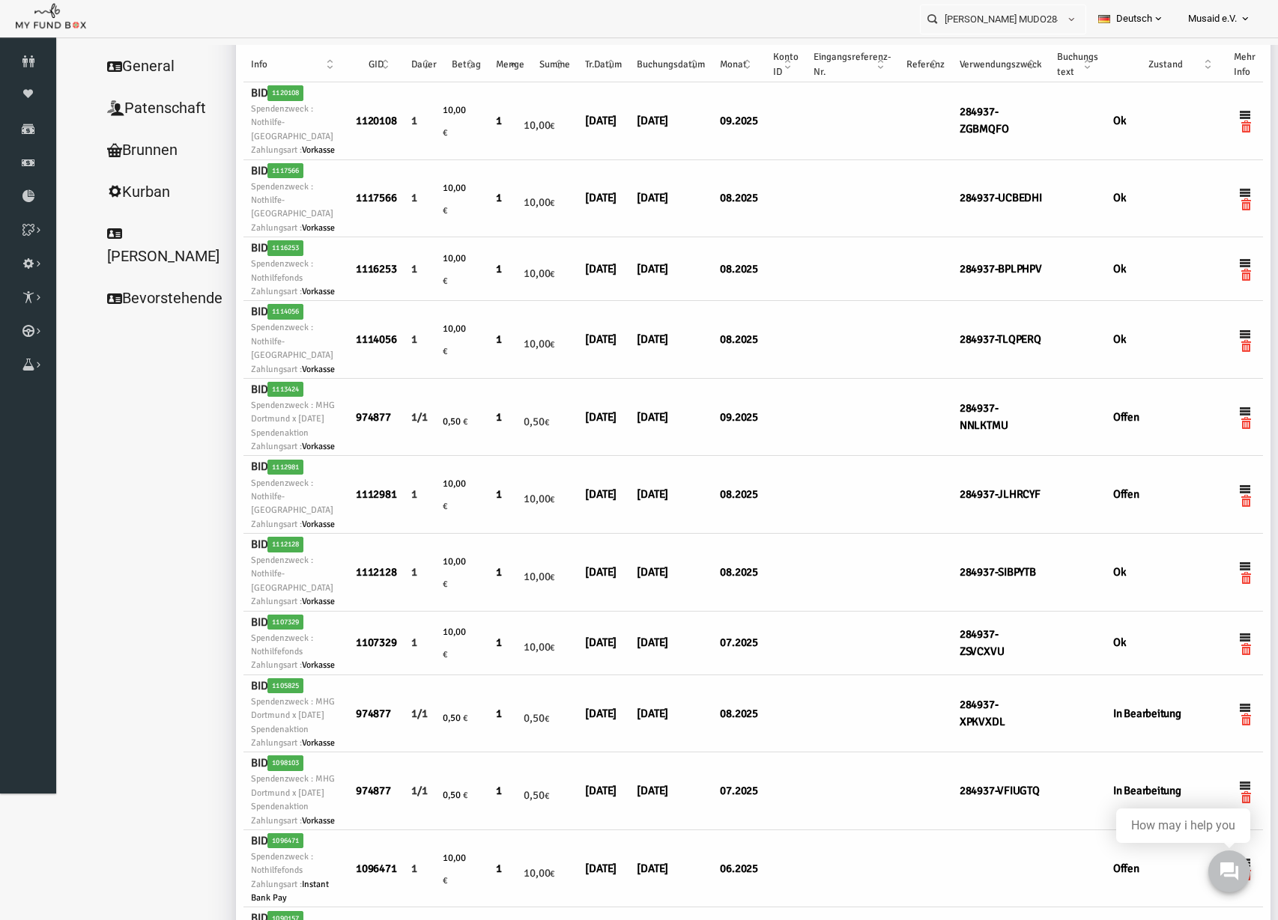
scroll to position [187, 0]
